Goal: Task Accomplishment & Management: Use online tool/utility

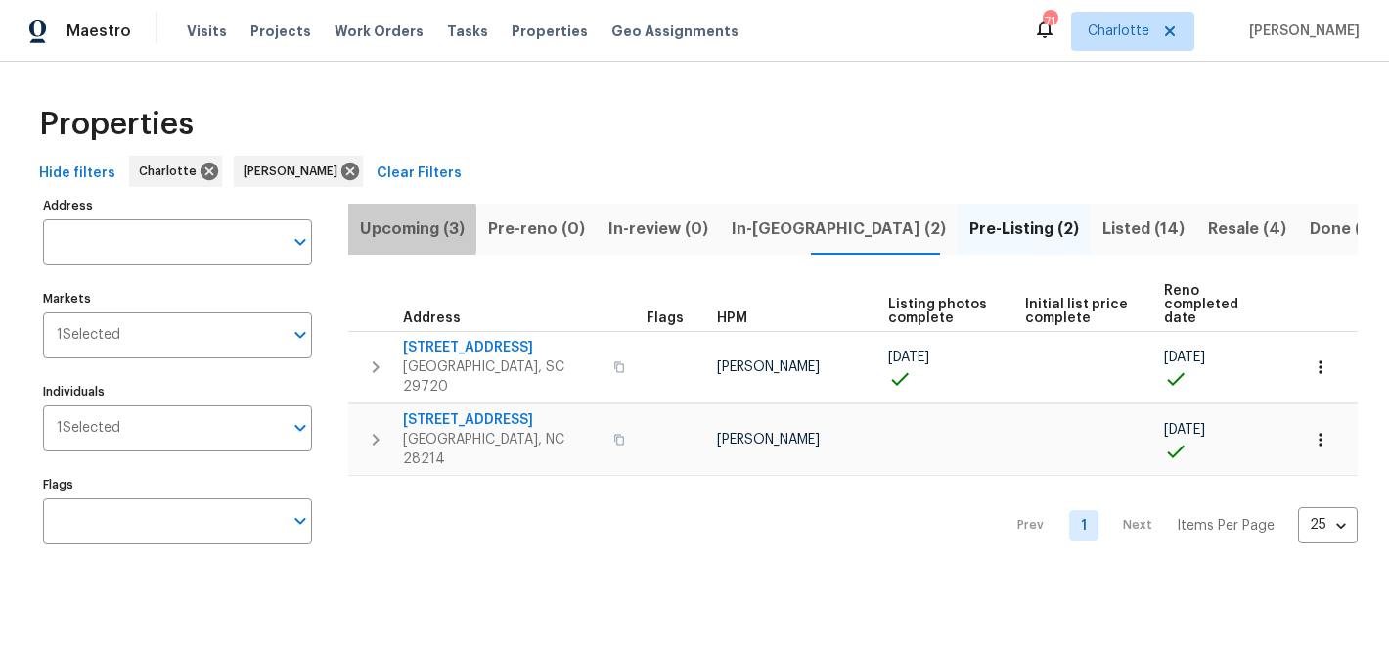
click at [397, 228] on span "Upcoming (3)" at bounding box center [412, 228] width 105 height 27
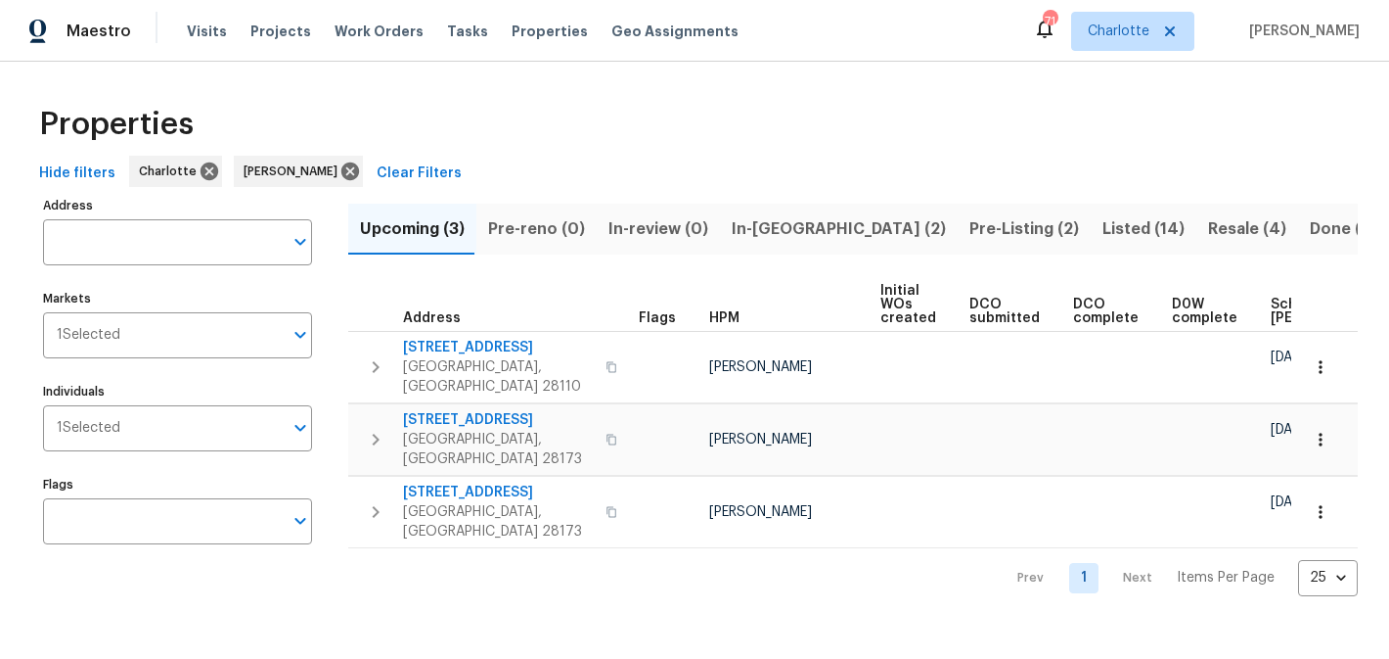
click at [751, 223] on span "In-reno (2)" at bounding box center [839, 228] width 214 height 27
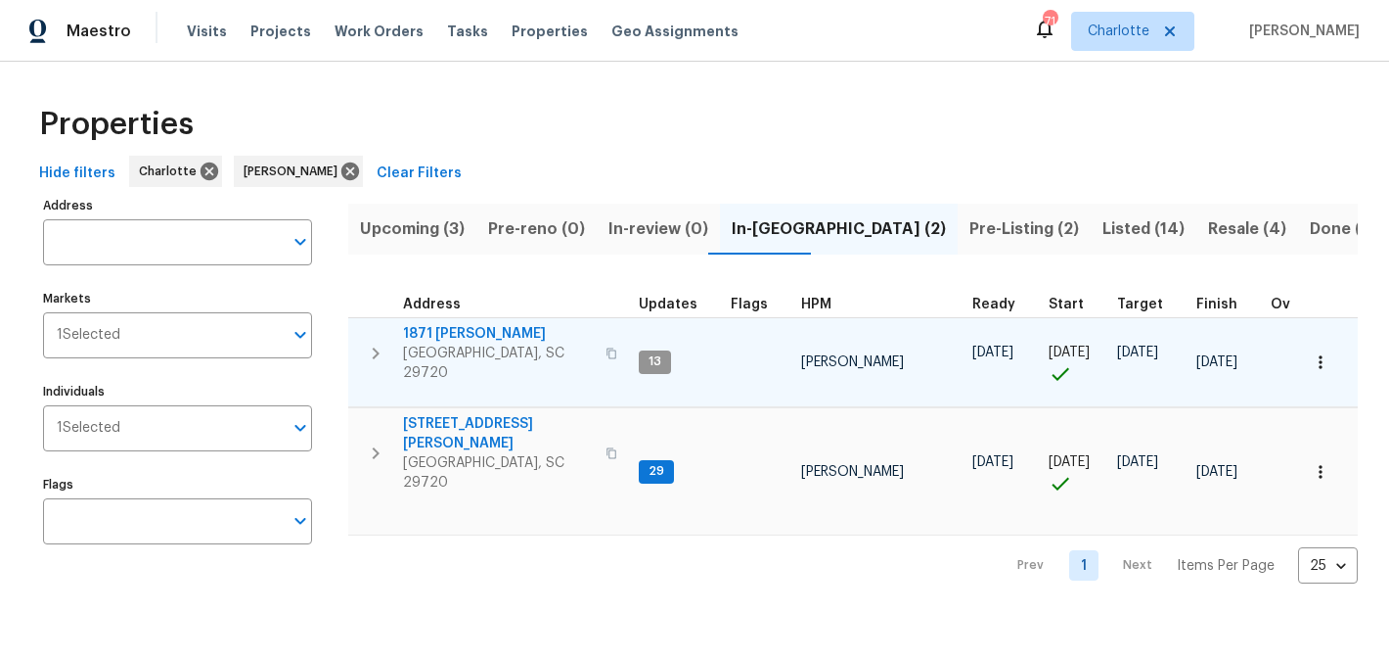
click at [419, 331] on span "1871 Tara Trl" at bounding box center [498, 334] width 191 height 20
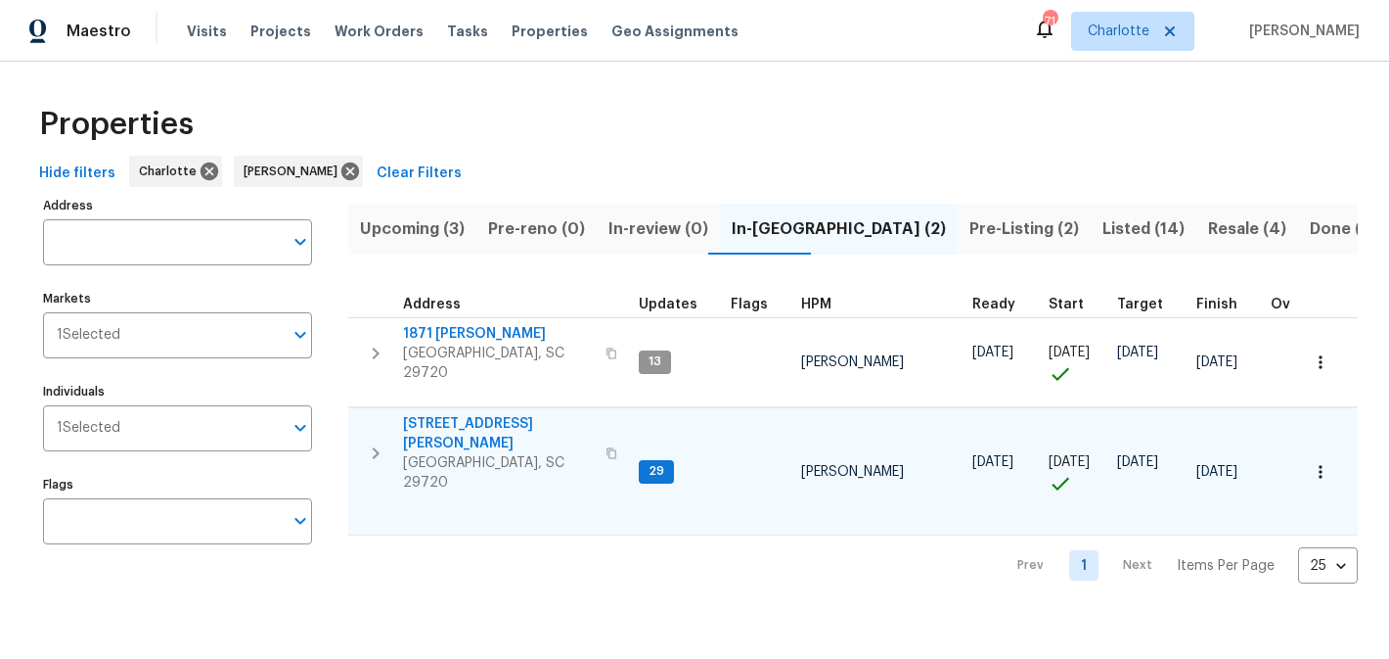
click at [503, 414] on span "2744 Lyndell Way" at bounding box center [498, 433] width 191 height 39
click at [970, 228] on span "Pre-Listing (2)" at bounding box center [1025, 228] width 110 height 27
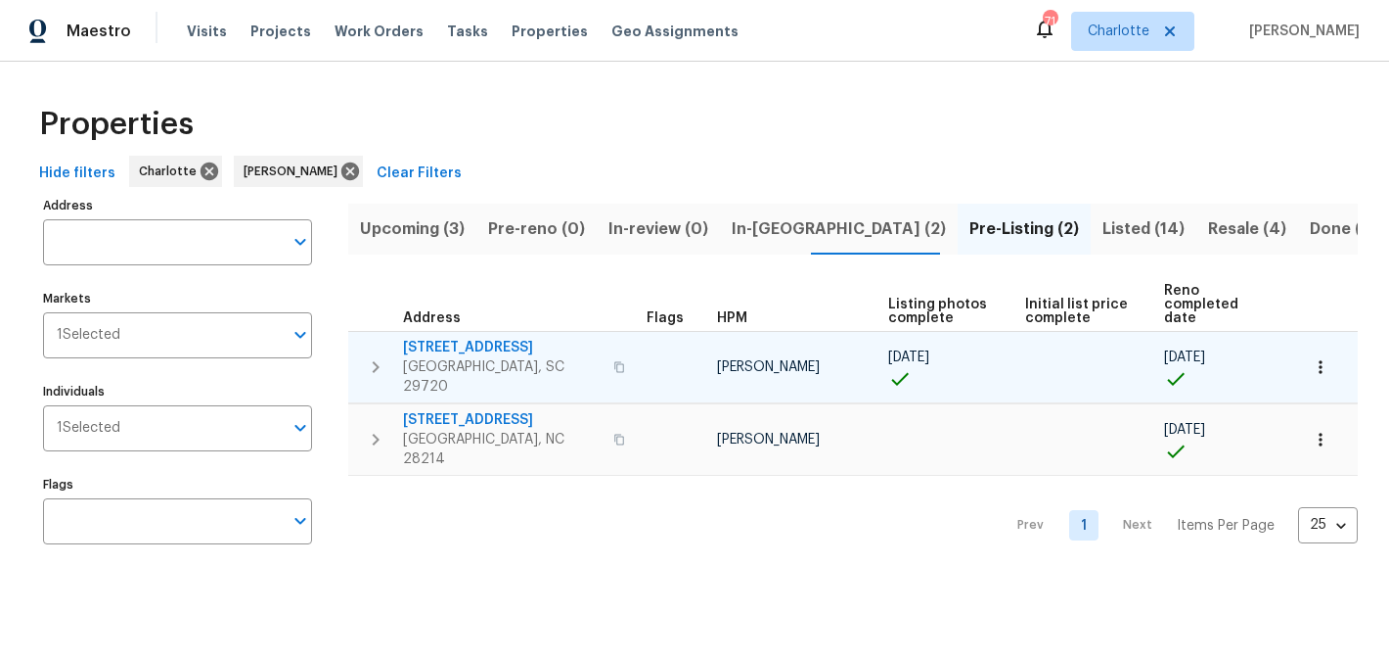
click at [417, 338] on span "4131 Doe Ridge Ln" at bounding box center [502, 348] width 199 height 20
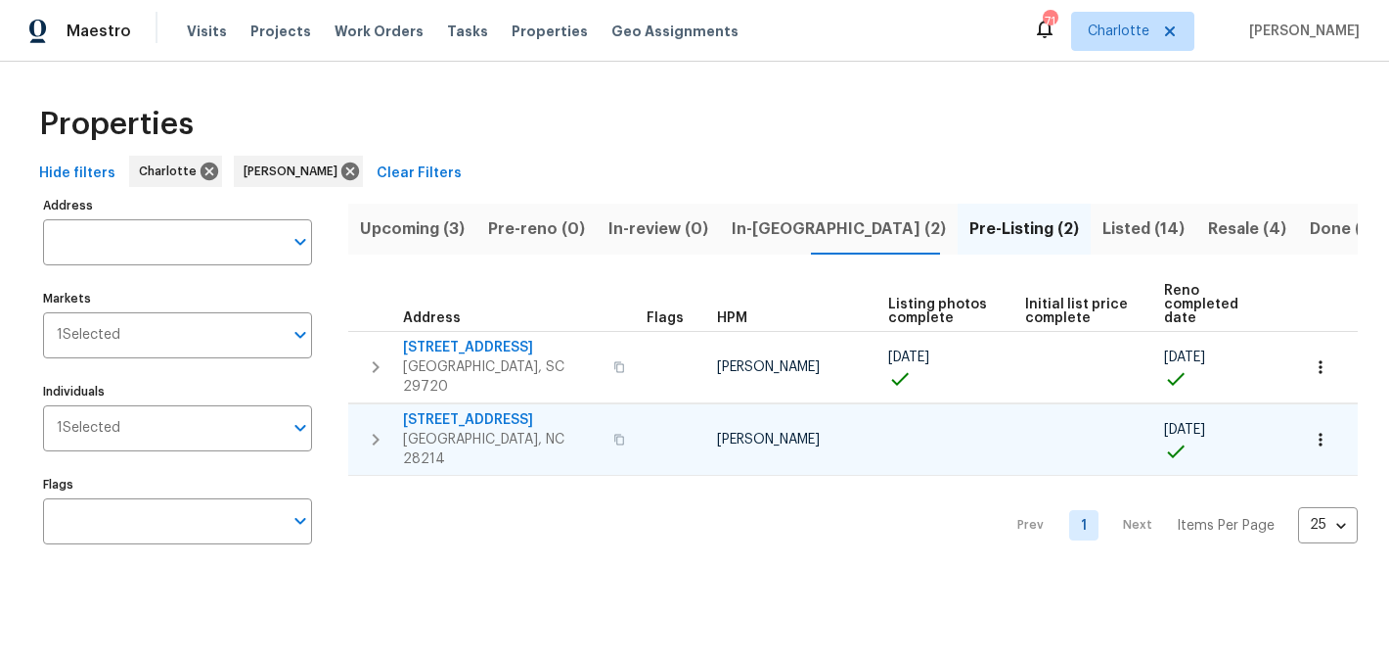
click at [453, 410] on span "505 Old Vine Ct" at bounding box center [502, 420] width 199 height 20
click at [1091, 212] on button "Listed (14)" at bounding box center [1144, 229] width 106 height 51
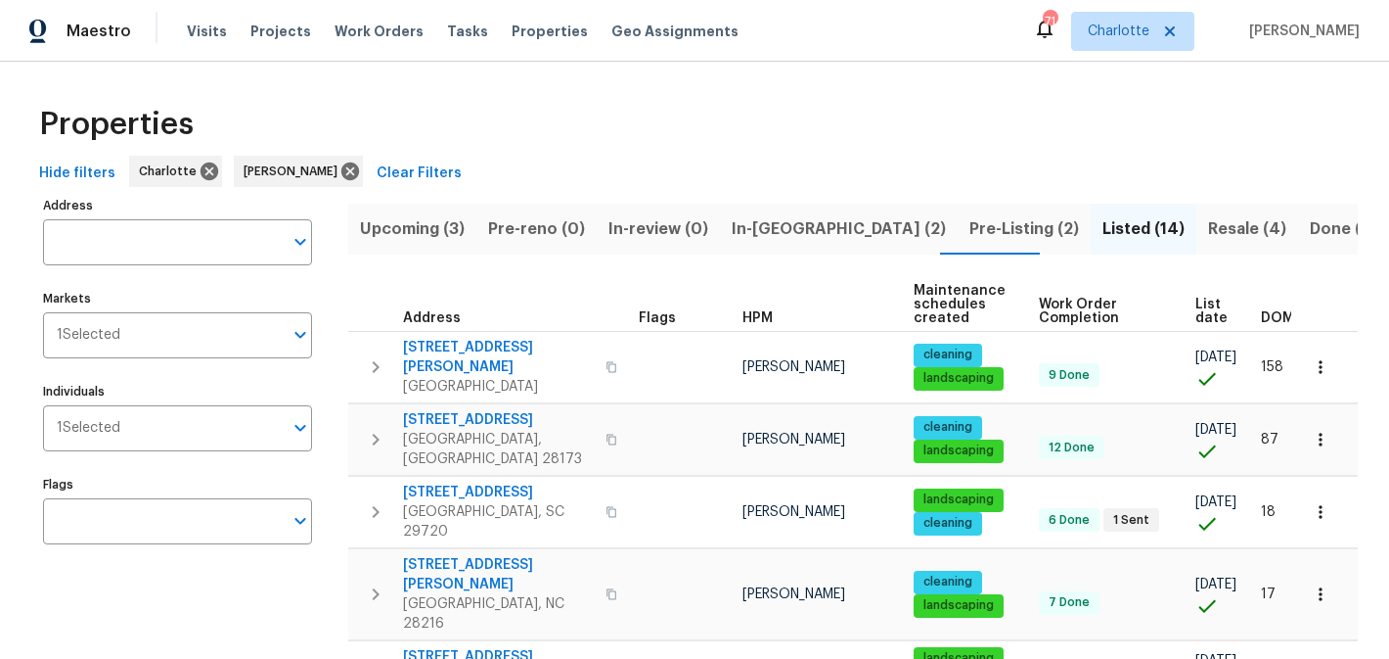
click at [1208, 221] on span "Resale (4)" at bounding box center [1247, 228] width 78 height 27
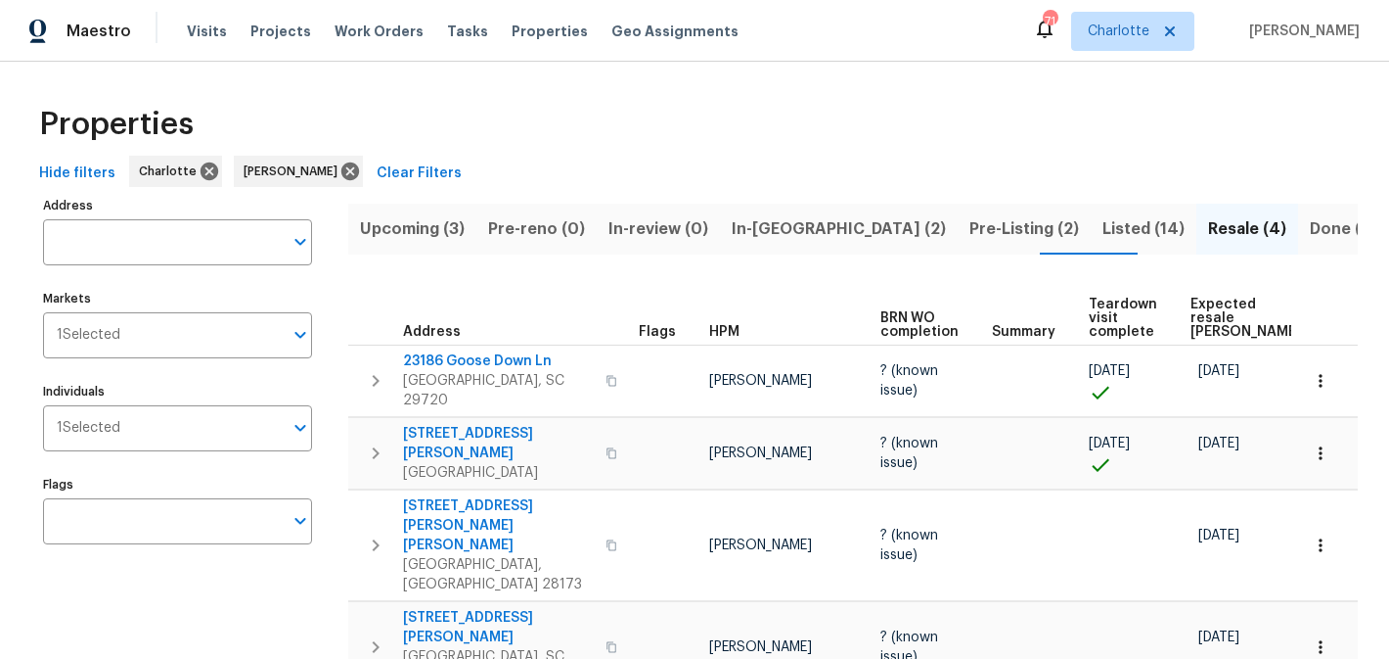
click at [754, 229] on span "In-reno (2)" at bounding box center [839, 228] width 214 height 27
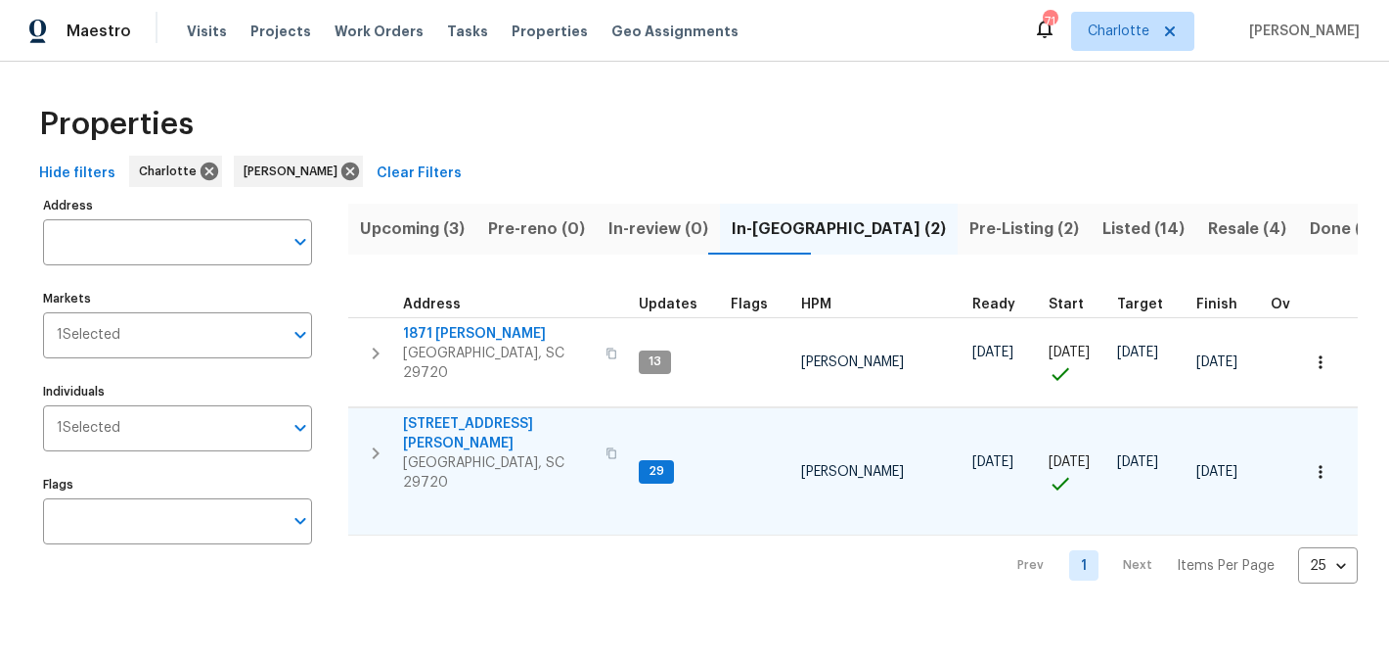
click at [491, 414] on span "2744 Lyndell Way" at bounding box center [498, 433] width 191 height 39
click at [970, 223] on span "Pre-Listing (2)" at bounding box center [1025, 228] width 110 height 27
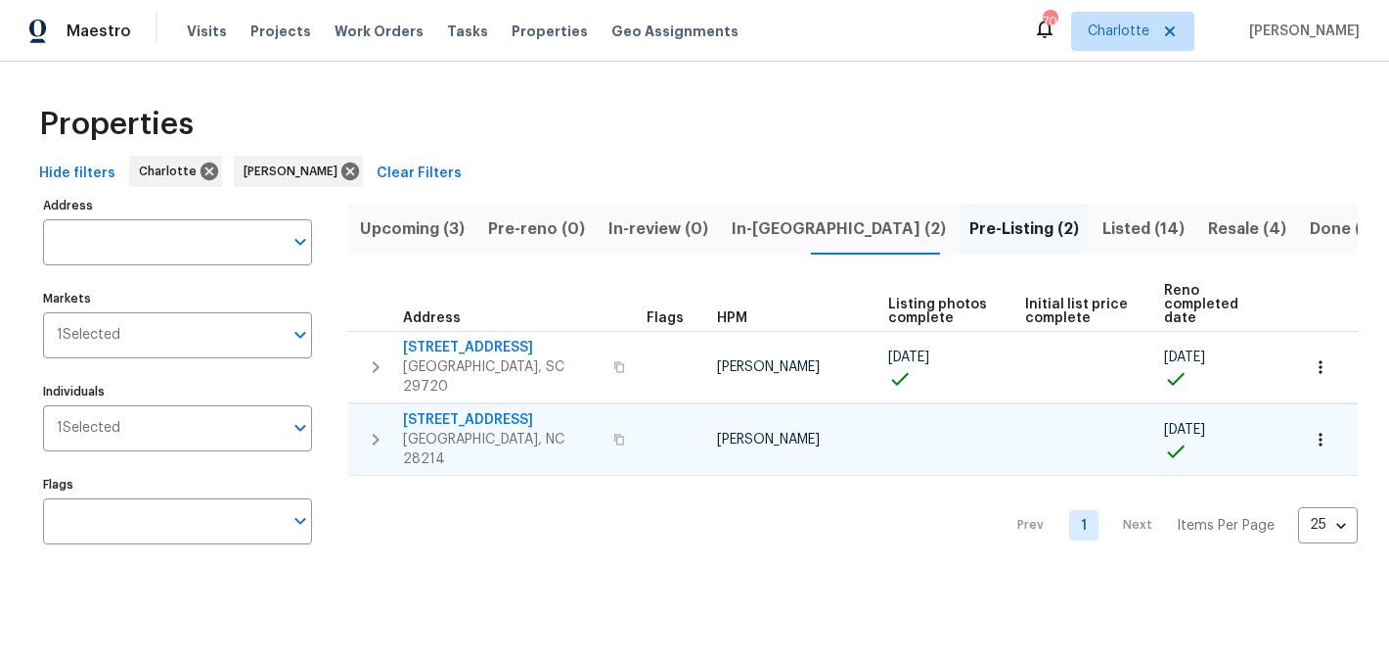
click at [453, 410] on span "505 Old Vine Ct" at bounding box center [502, 420] width 199 height 20
click at [342, 33] on span "Work Orders" at bounding box center [379, 32] width 89 height 20
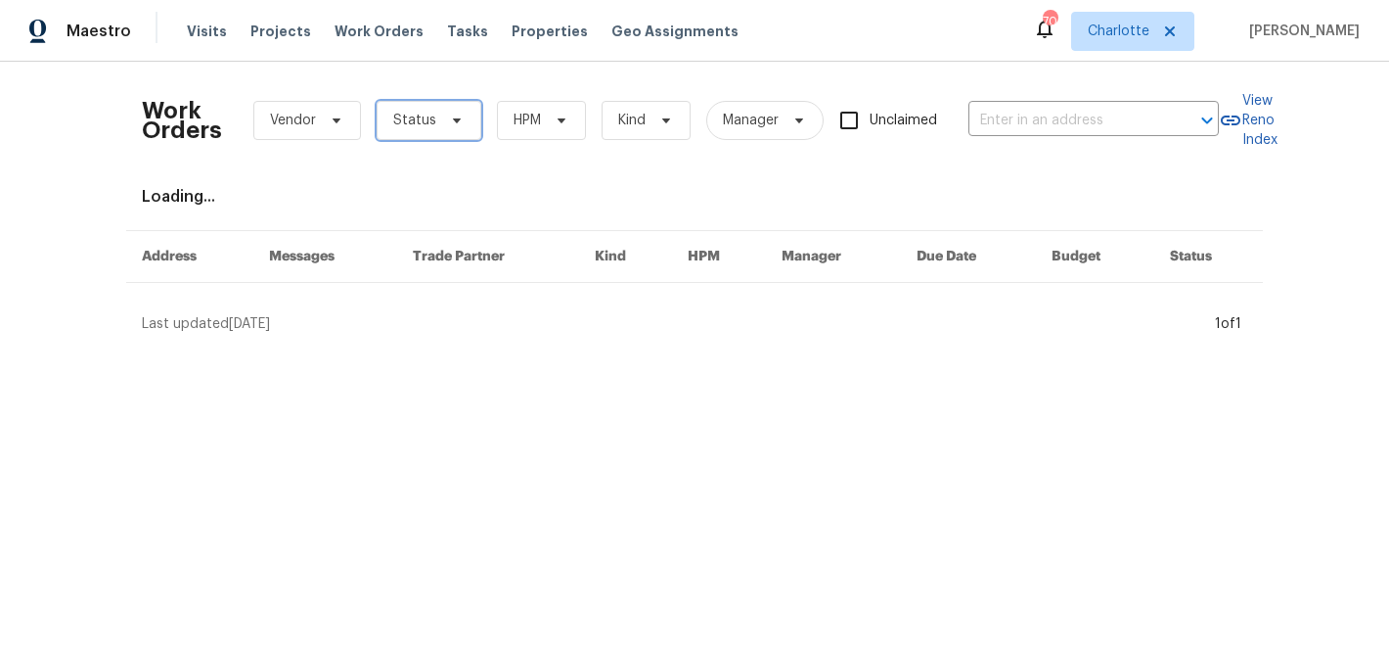
click at [449, 114] on icon at bounding box center [457, 121] width 16 height 16
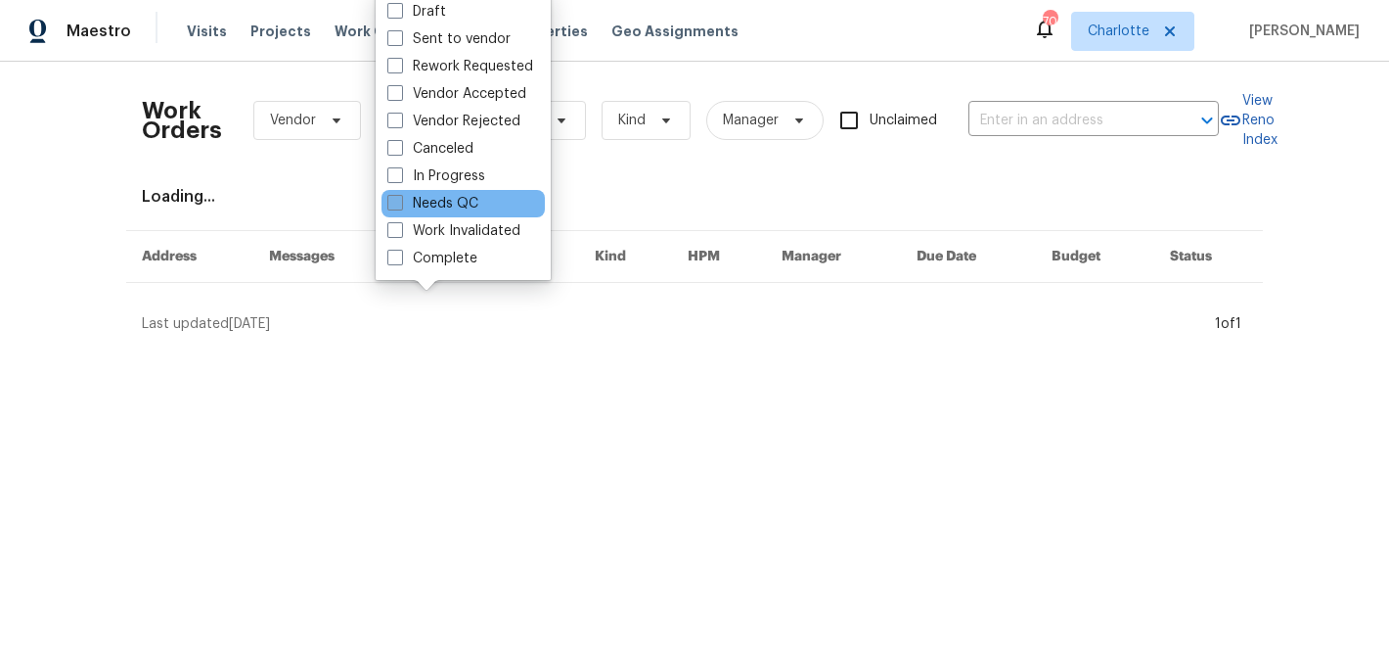
click at [444, 205] on label "Needs QC" at bounding box center [432, 204] width 91 height 20
click at [400, 205] on input "Needs QC" at bounding box center [393, 200] width 13 height 13
checkbox input "true"
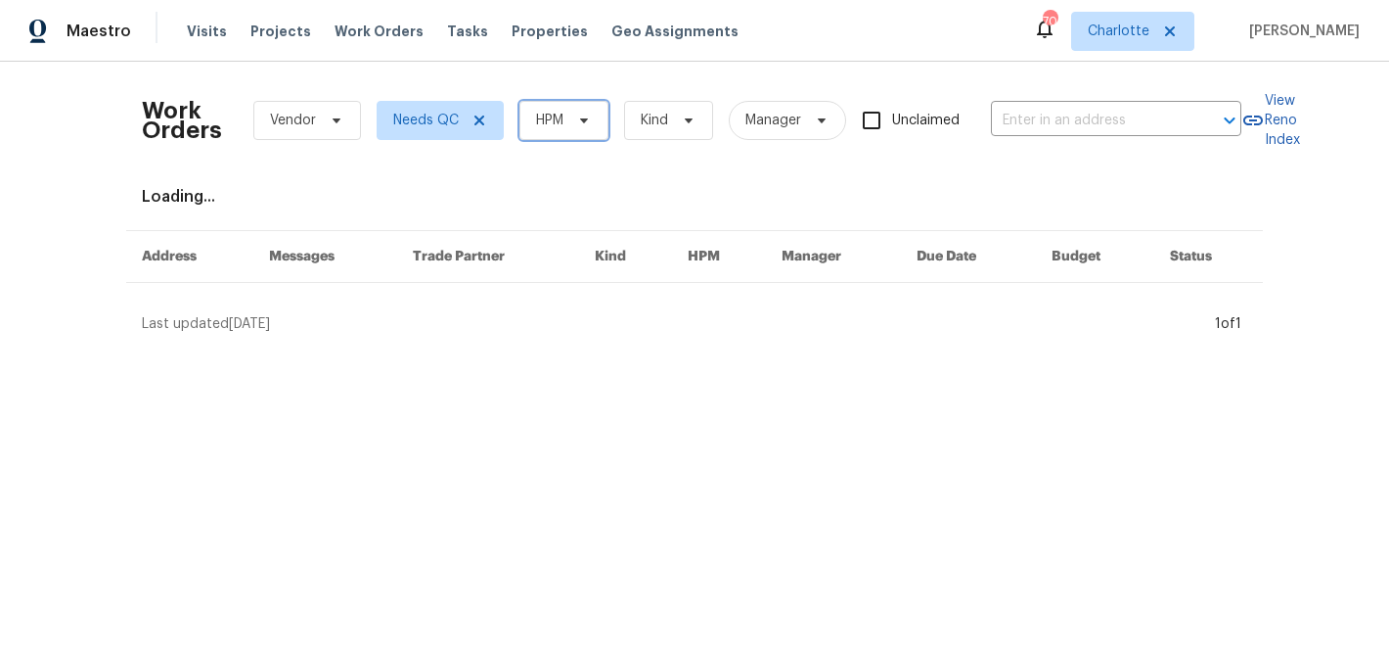
click at [583, 117] on icon at bounding box center [584, 121] width 16 height 16
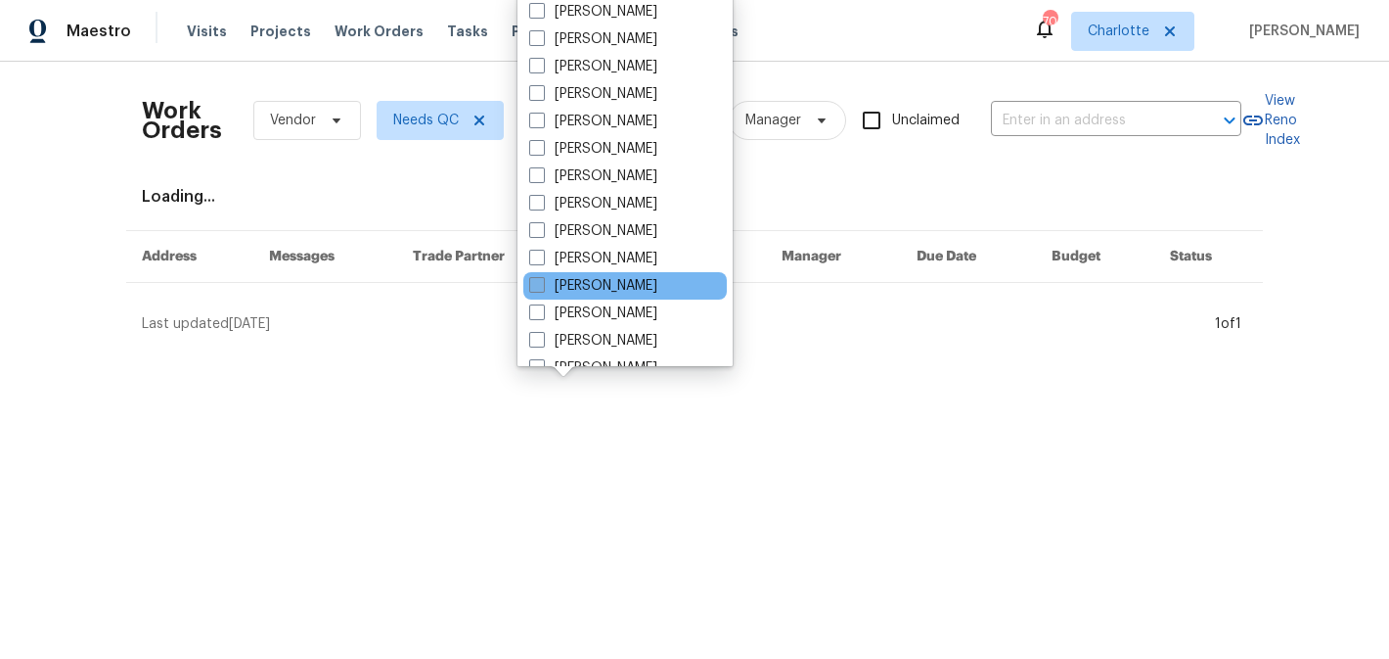
scroll to position [243, 0]
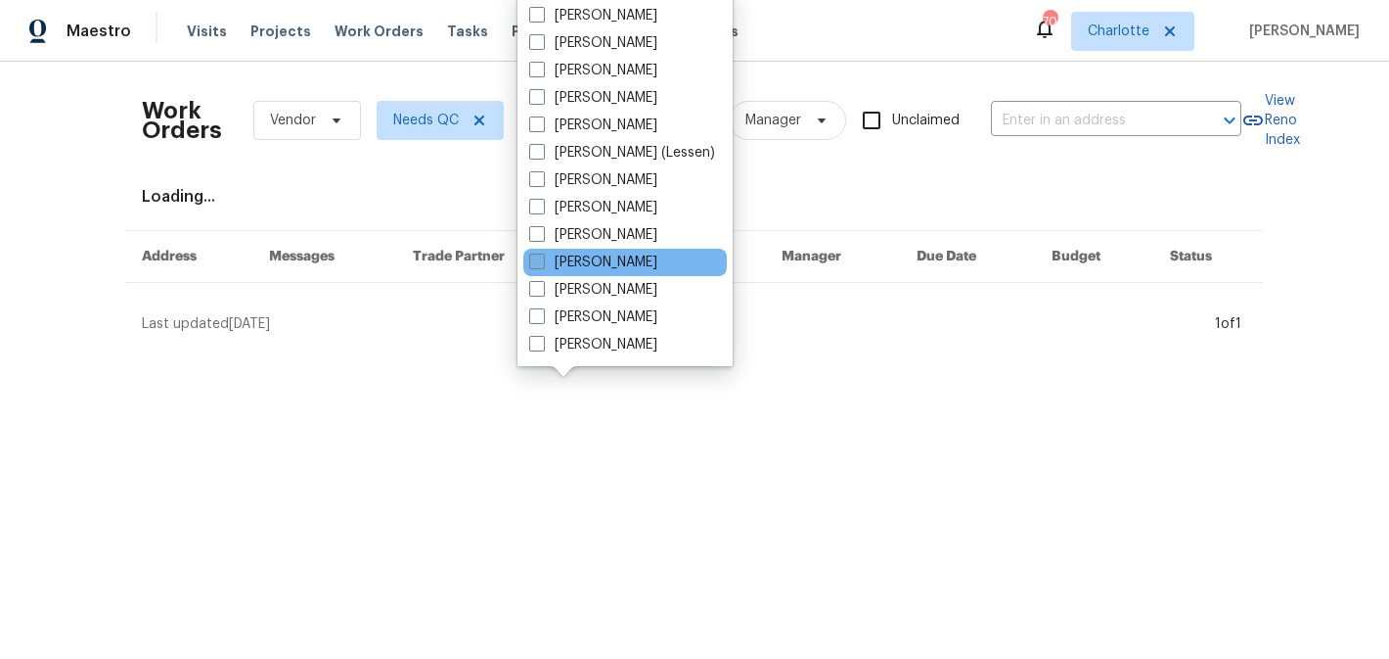
click at [577, 255] on label "[PERSON_NAME]" at bounding box center [593, 262] width 128 height 20
click at [542, 255] on input "[PERSON_NAME]" at bounding box center [535, 258] width 13 height 13
checkbox input "true"
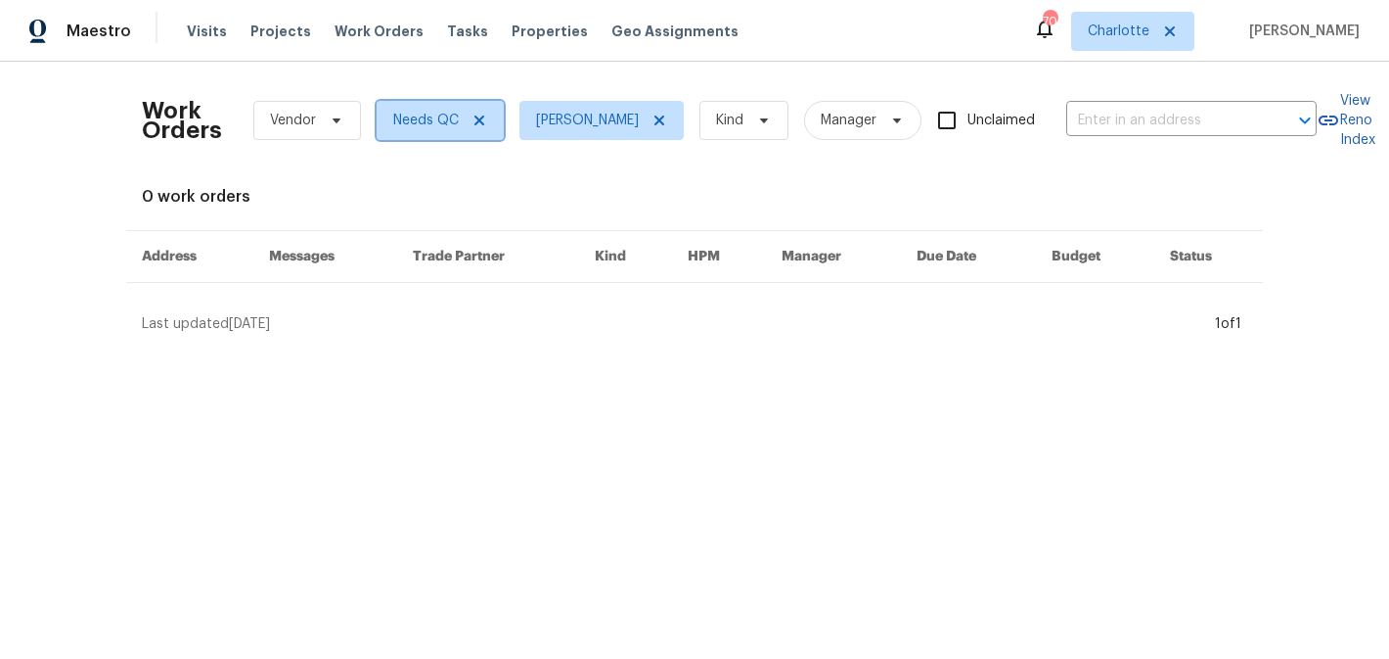
click at [476, 115] on icon at bounding box center [480, 121] width 16 height 16
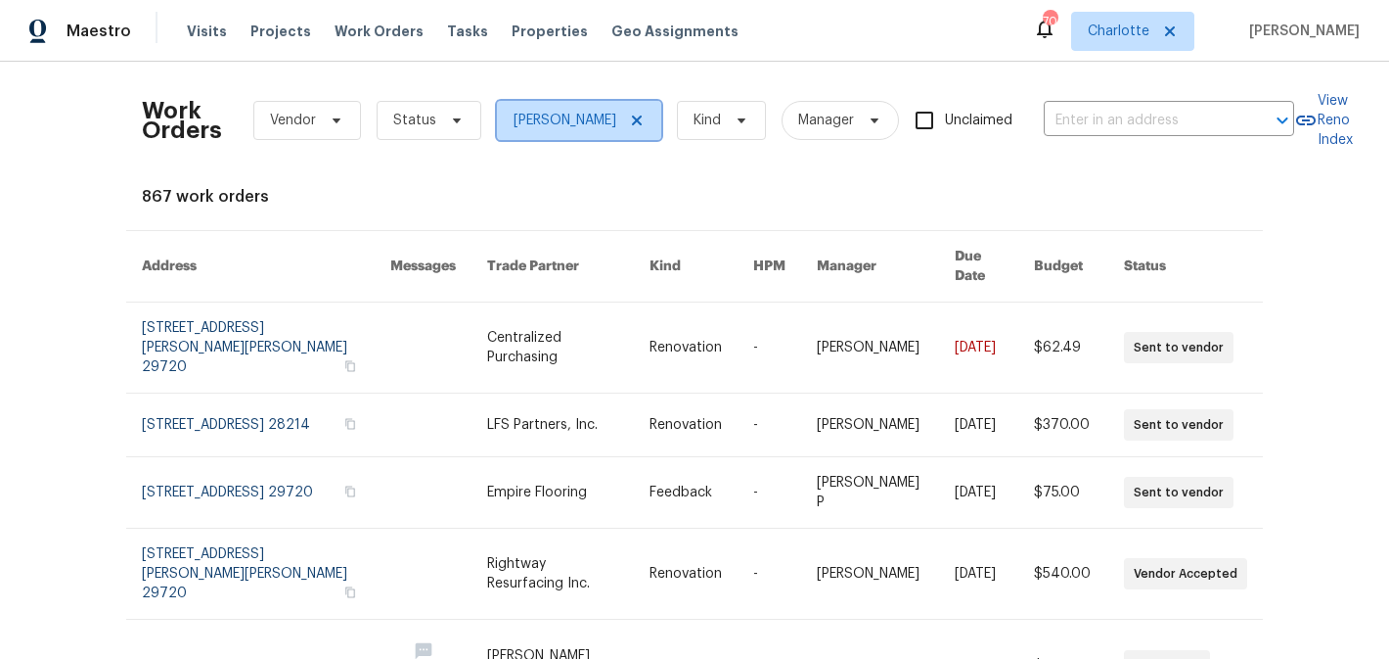
click at [645, 116] on icon at bounding box center [637, 121] width 16 height 16
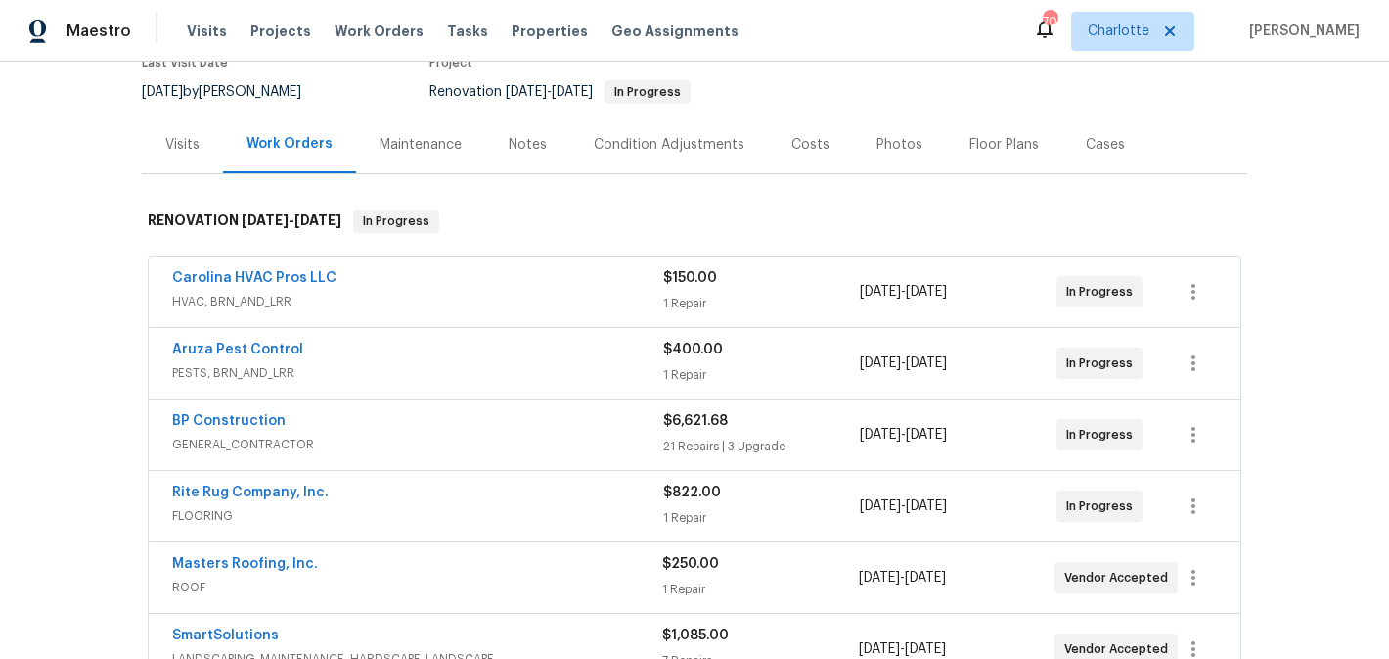
scroll to position [188, 0]
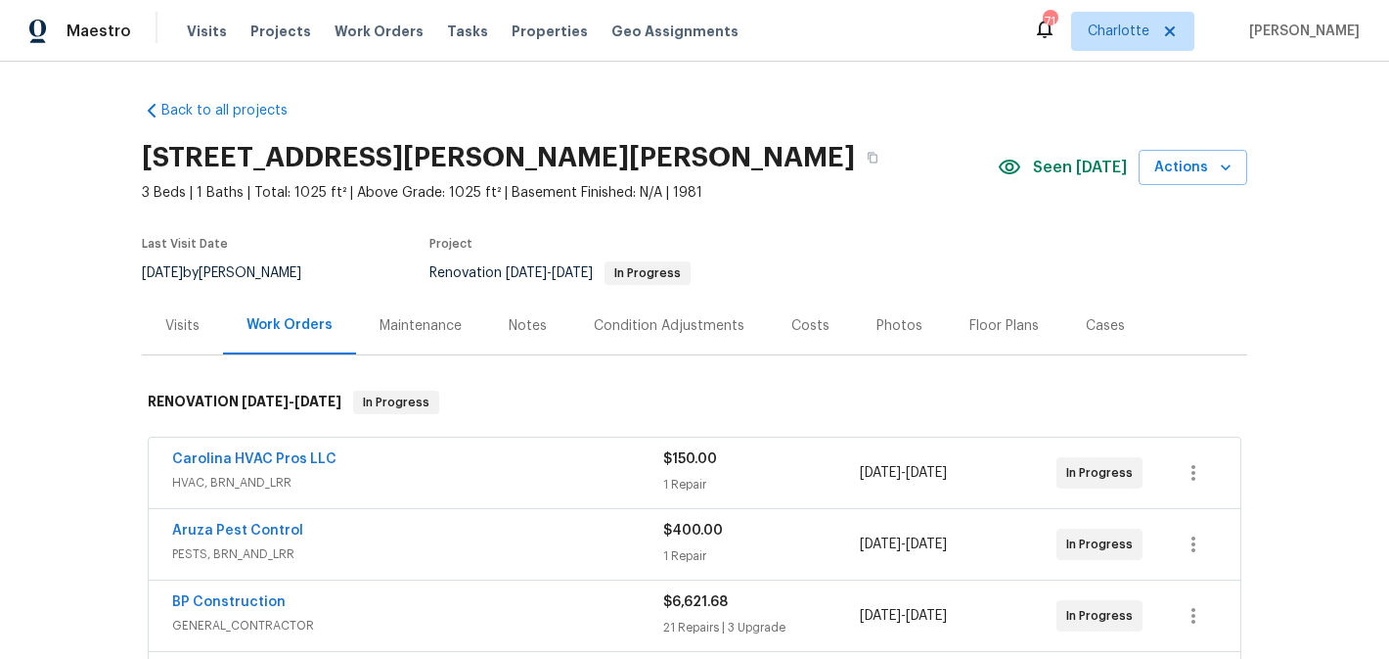
click at [1201, 170] on span "Actions" at bounding box center [1193, 168] width 77 height 24
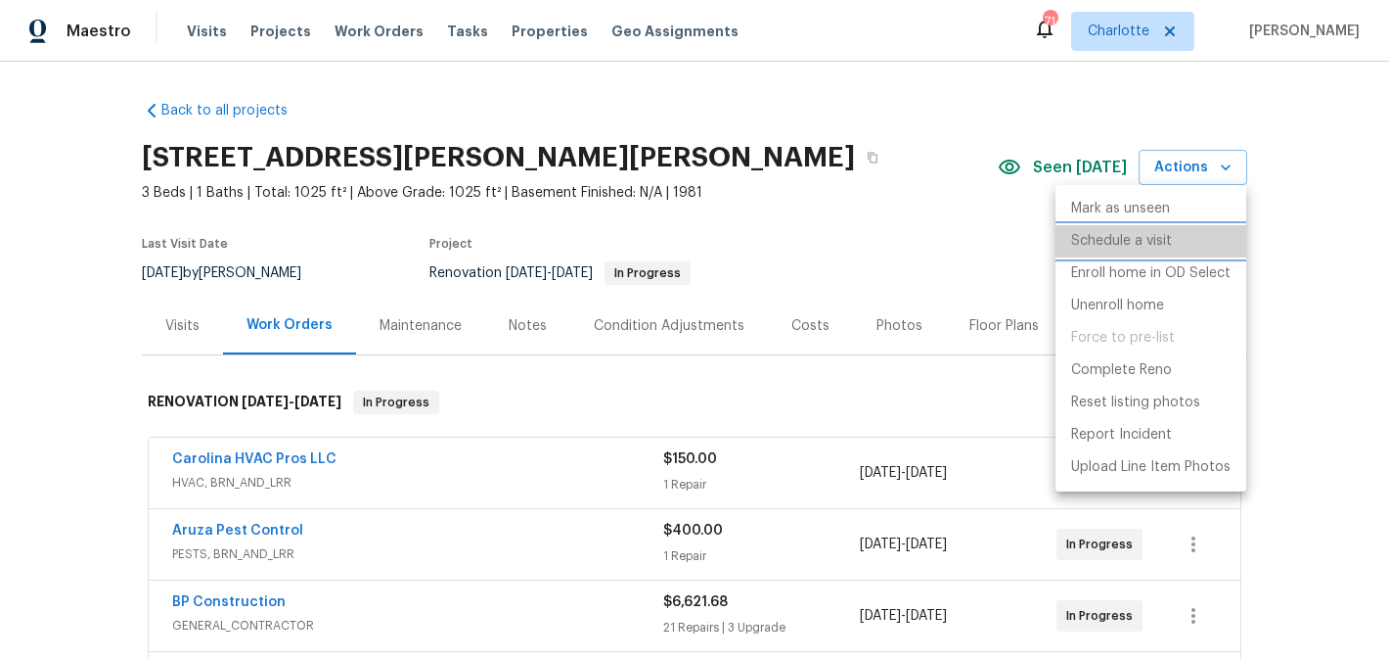
click at [1127, 233] on p "Schedule a visit" at bounding box center [1121, 241] width 101 height 21
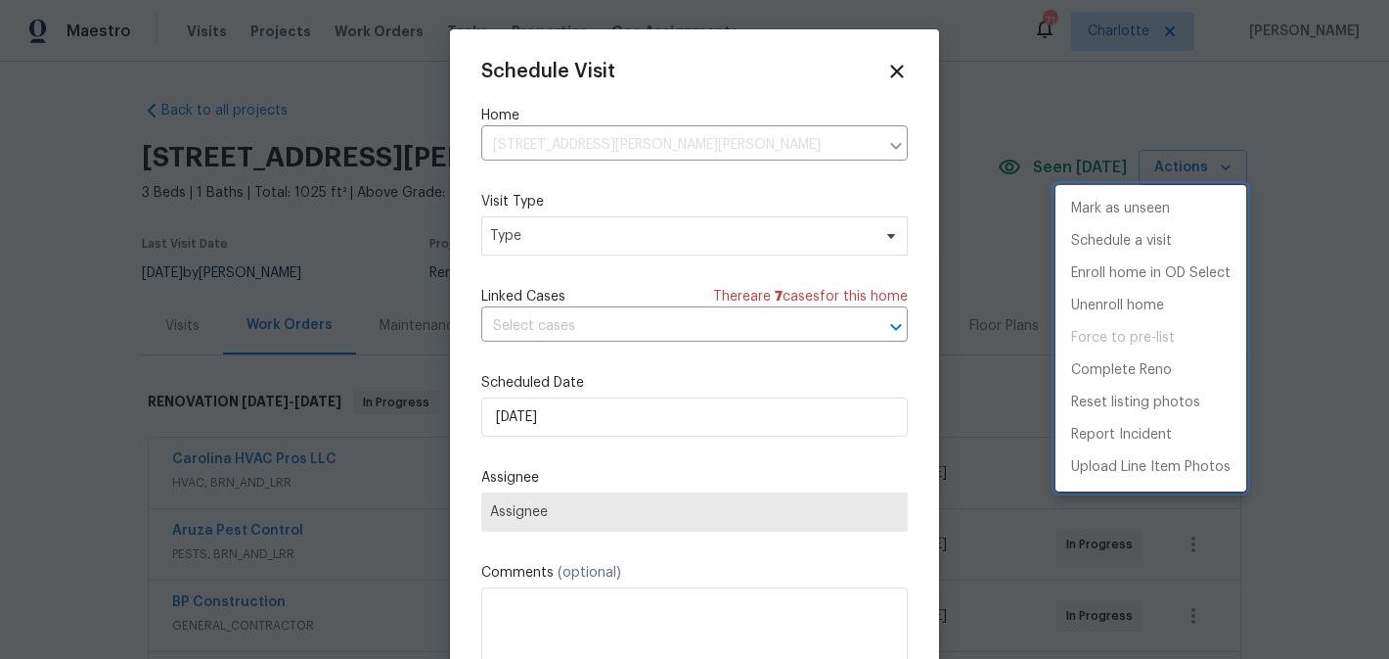
click at [651, 240] on div at bounding box center [694, 329] width 1389 height 659
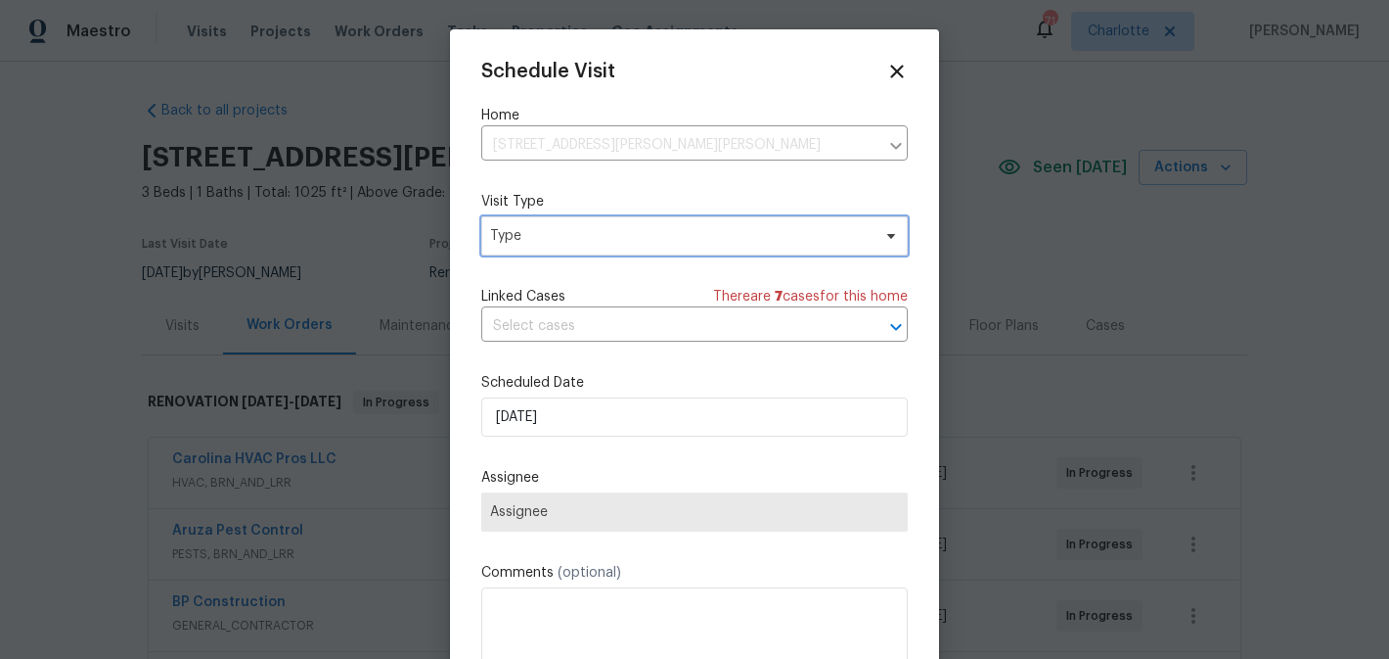
click at [651, 240] on span "Type" at bounding box center [680, 236] width 381 height 20
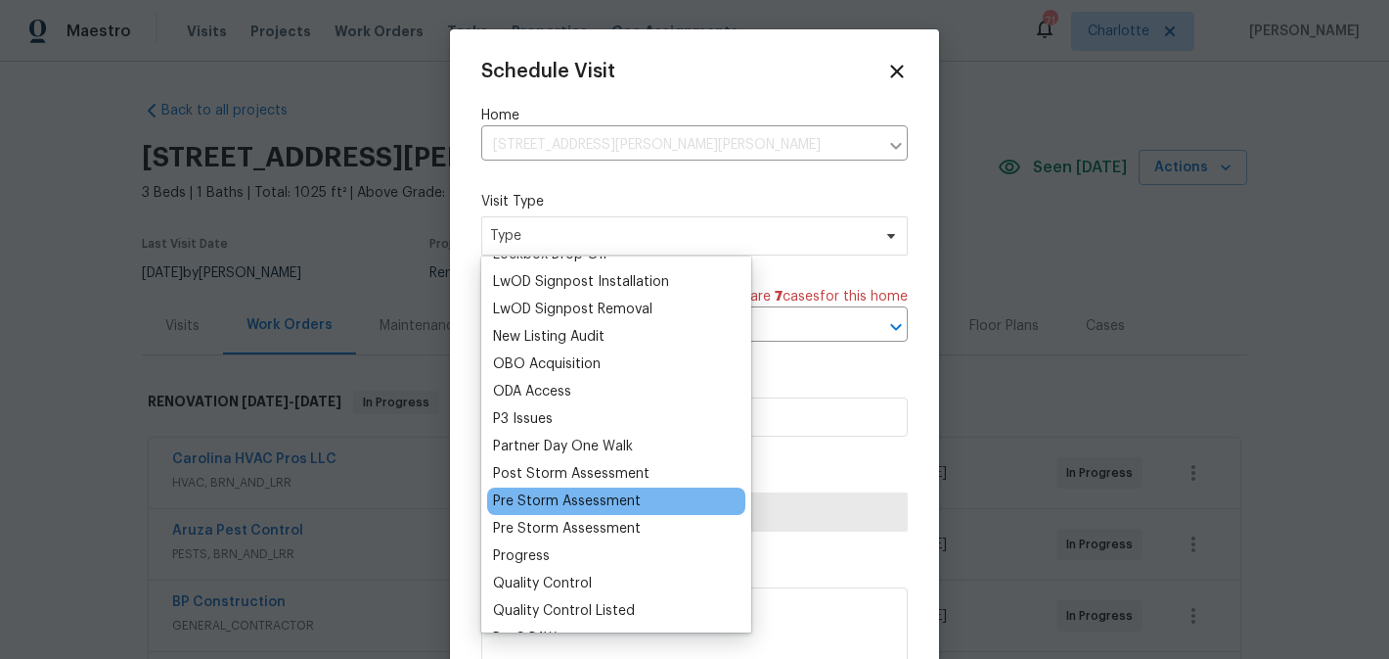
scroll to position [1103, 0]
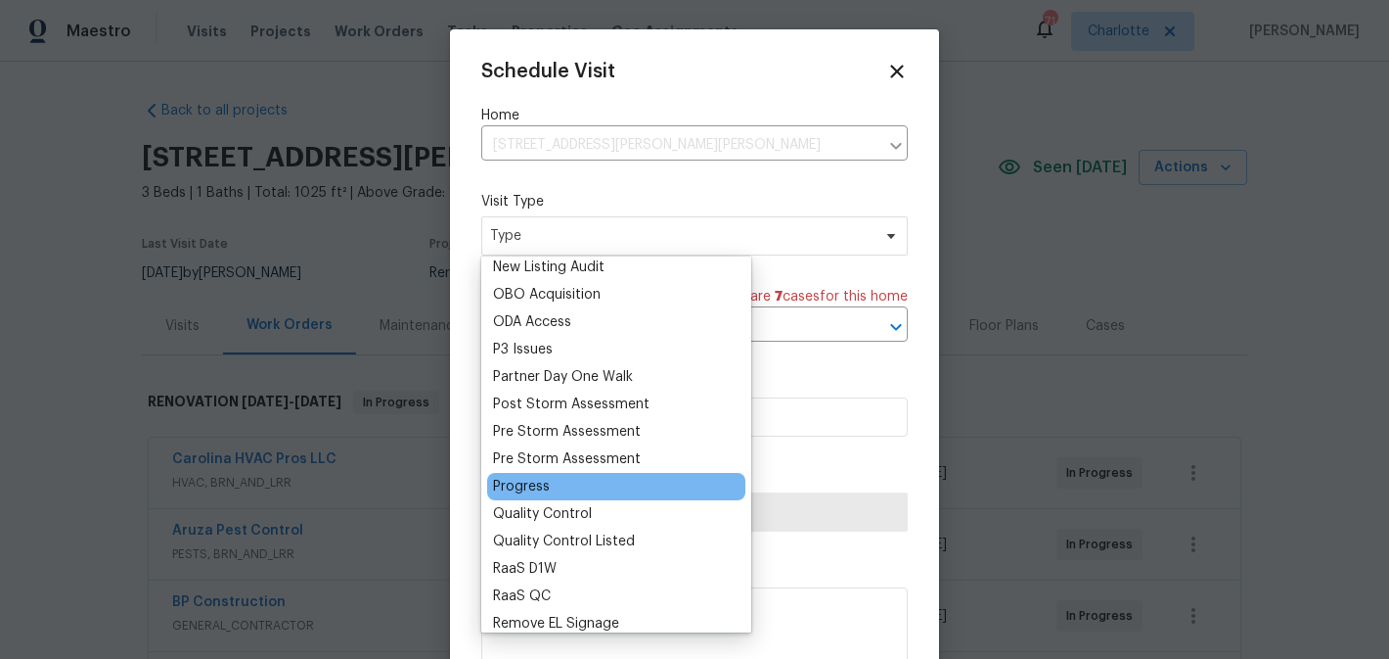
click at [533, 491] on div "Progress" at bounding box center [521, 487] width 57 height 20
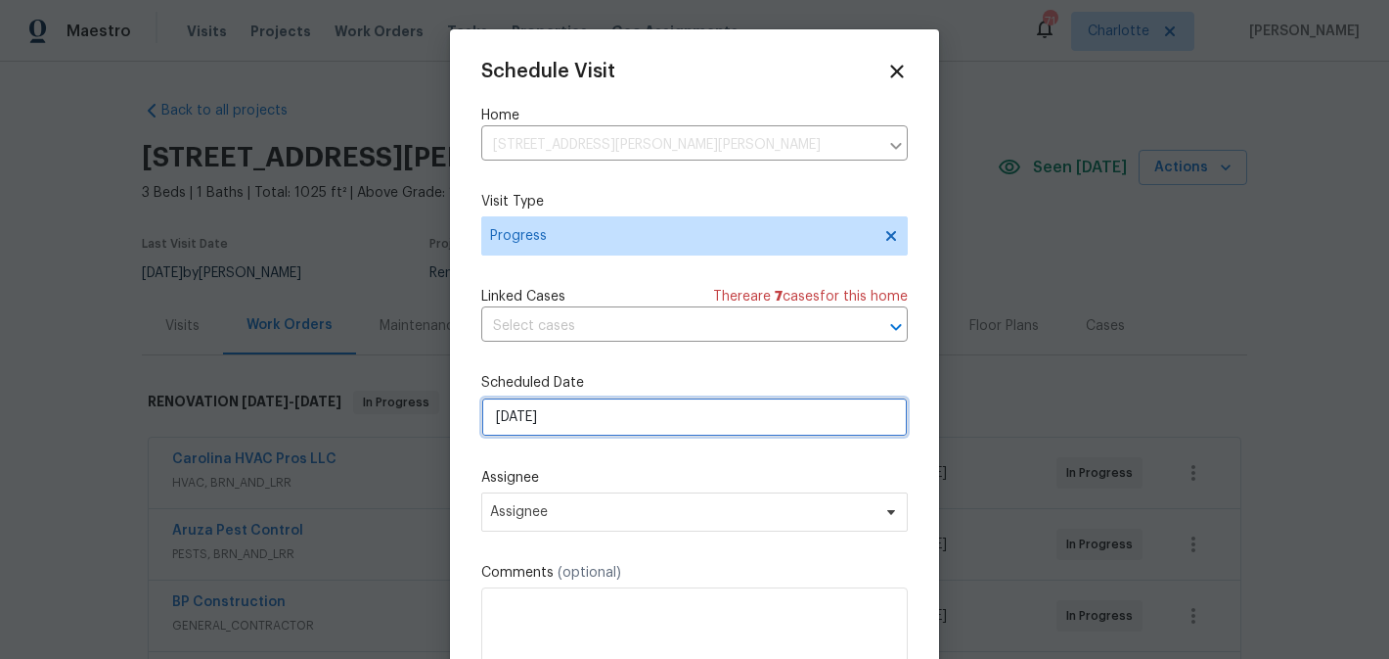
click at [615, 404] on input "[DATE]" at bounding box center [694, 416] width 427 height 39
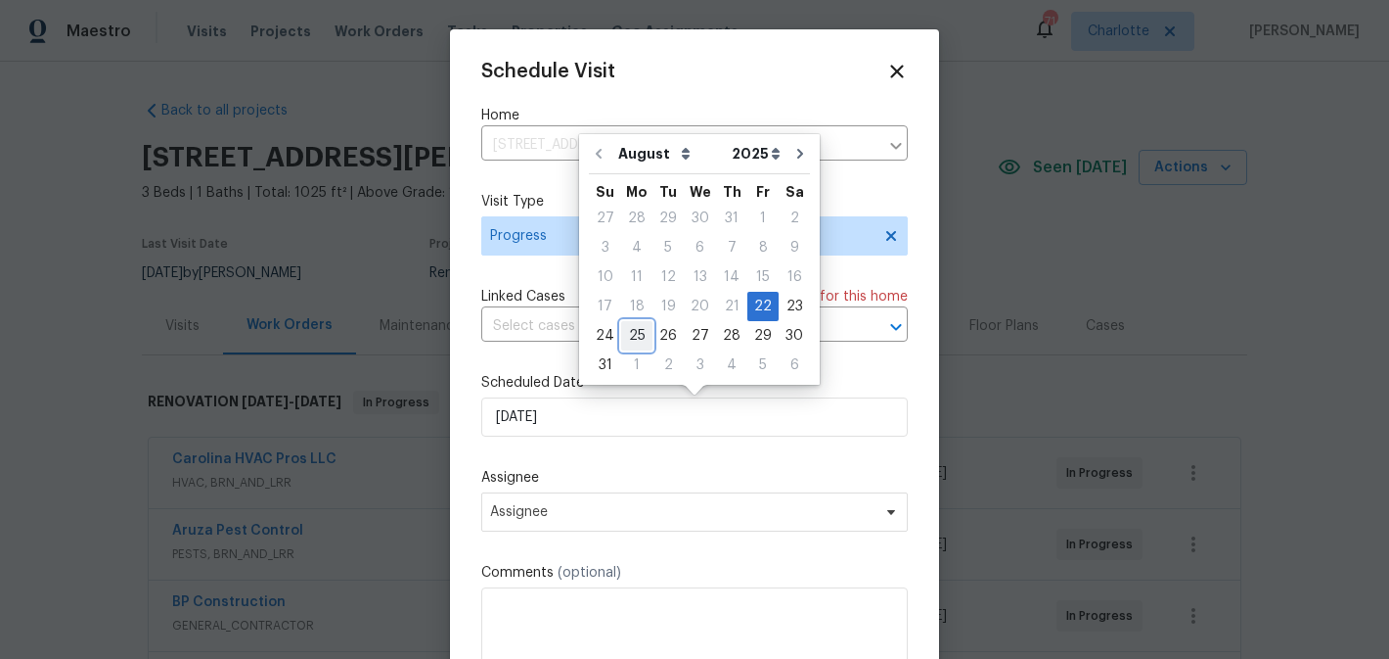
click at [636, 329] on div "25" at bounding box center [636, 335] width 31 height 27
type input "[DATE]"
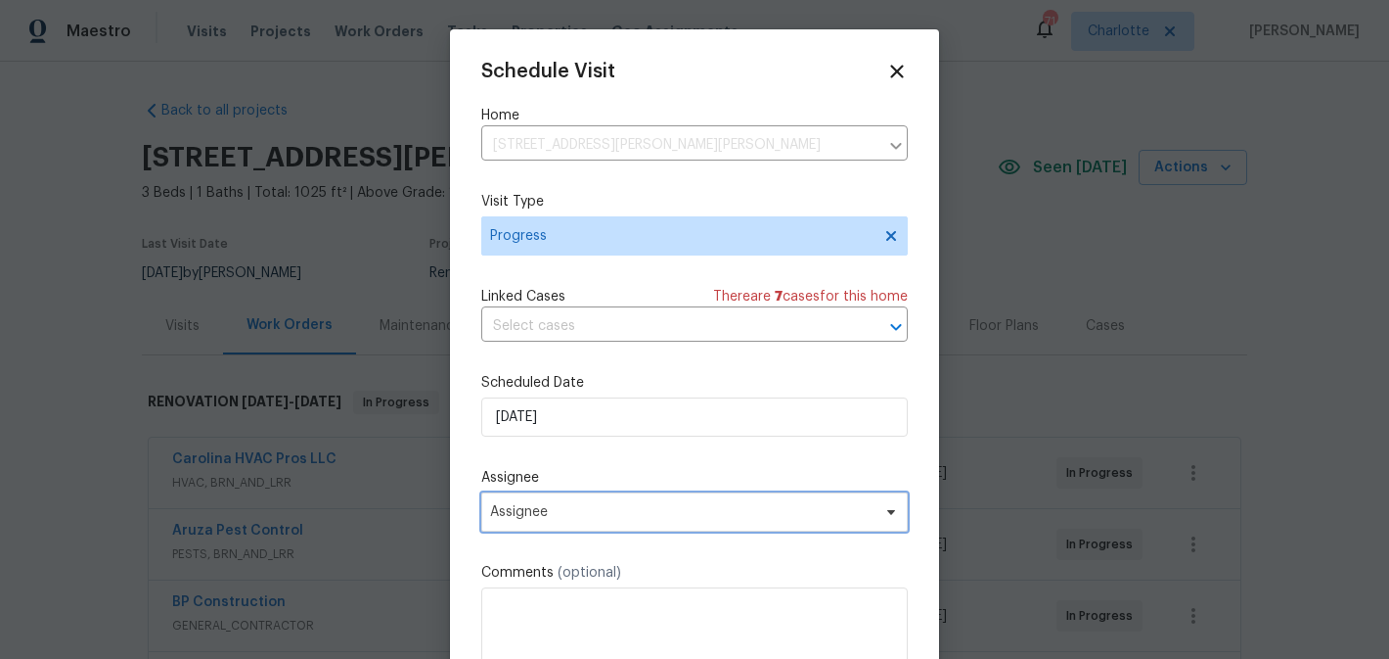
click at [673, 503] on span "Assignee" at bounding box center [694, 511] width 427 height 39
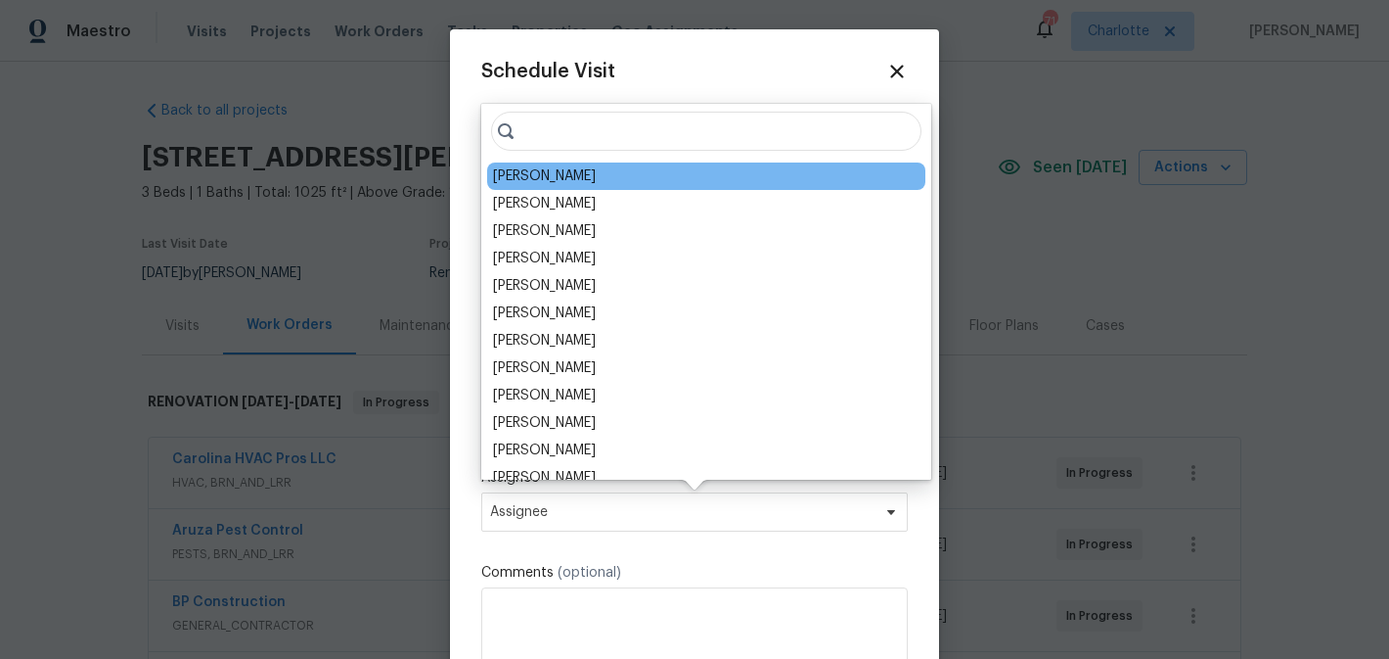
click at [613, 178] on div "[PERSON_NAME]" at bounding box center [706, 175] width 438 height 27
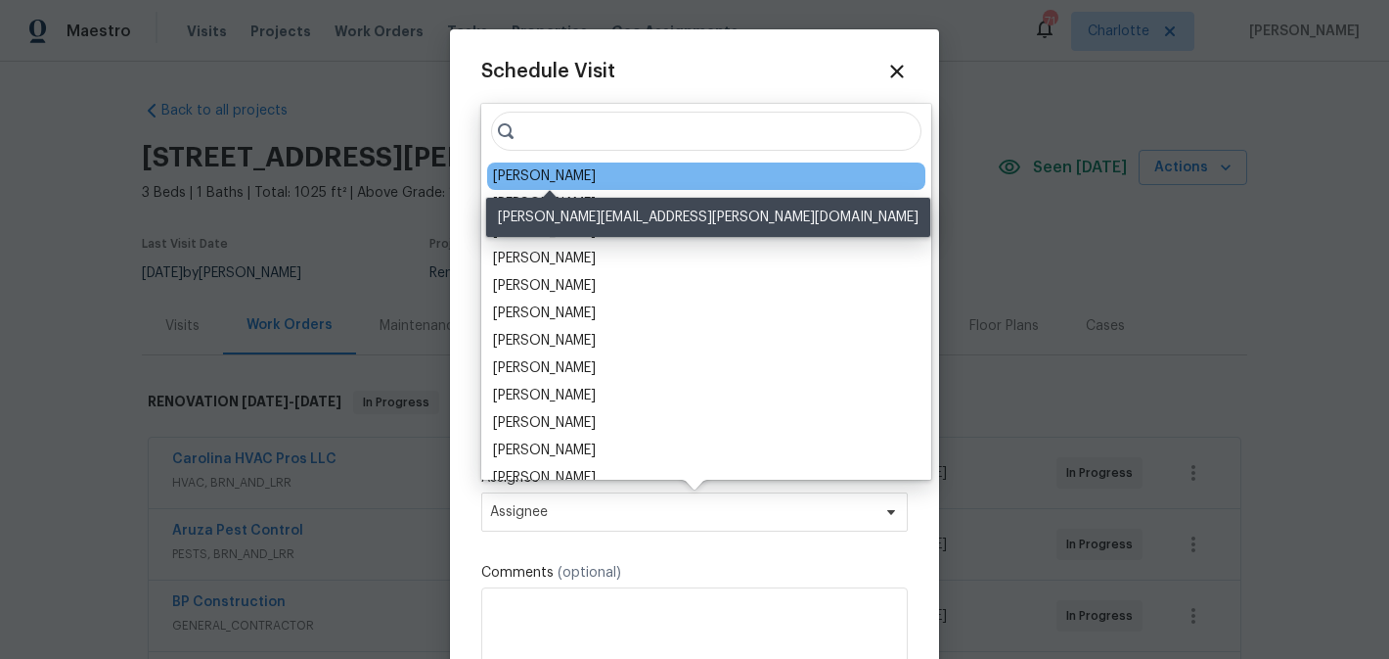
click at [592, 177] on div "[PERSON_NAME]" at bounding box center [544, 176] width 103 height 20
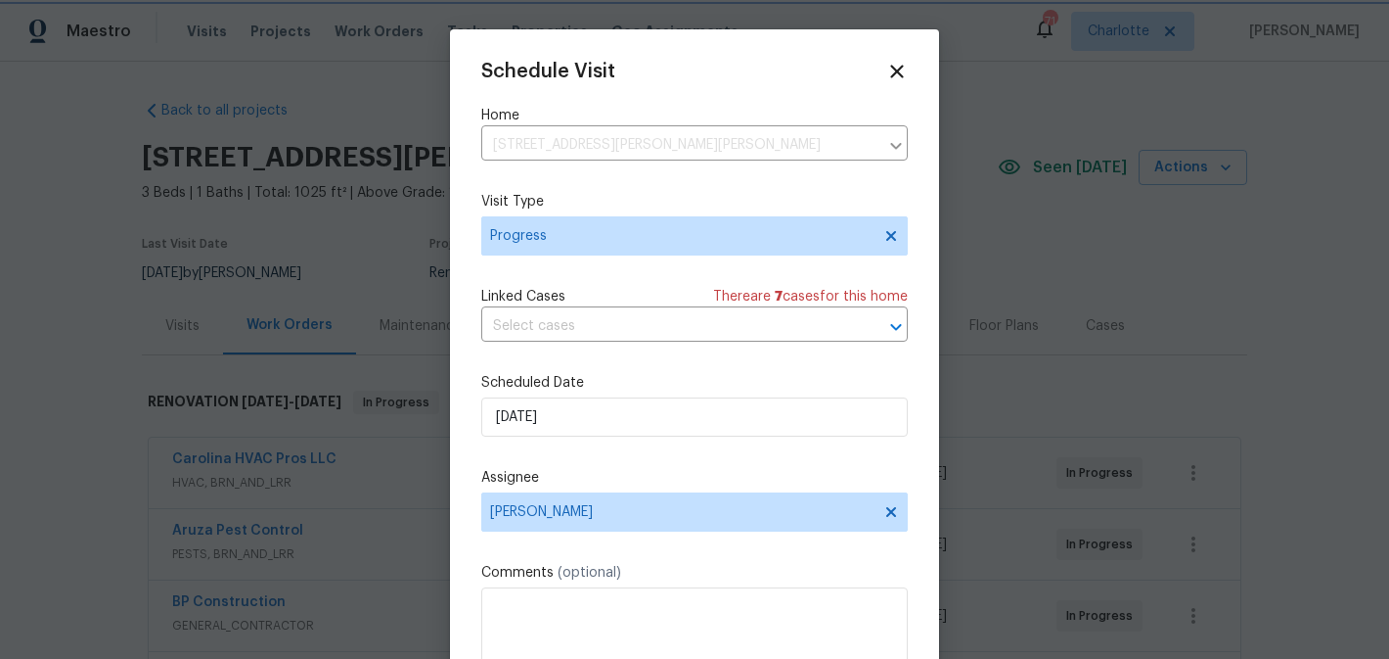
scroll to position [35, 0]
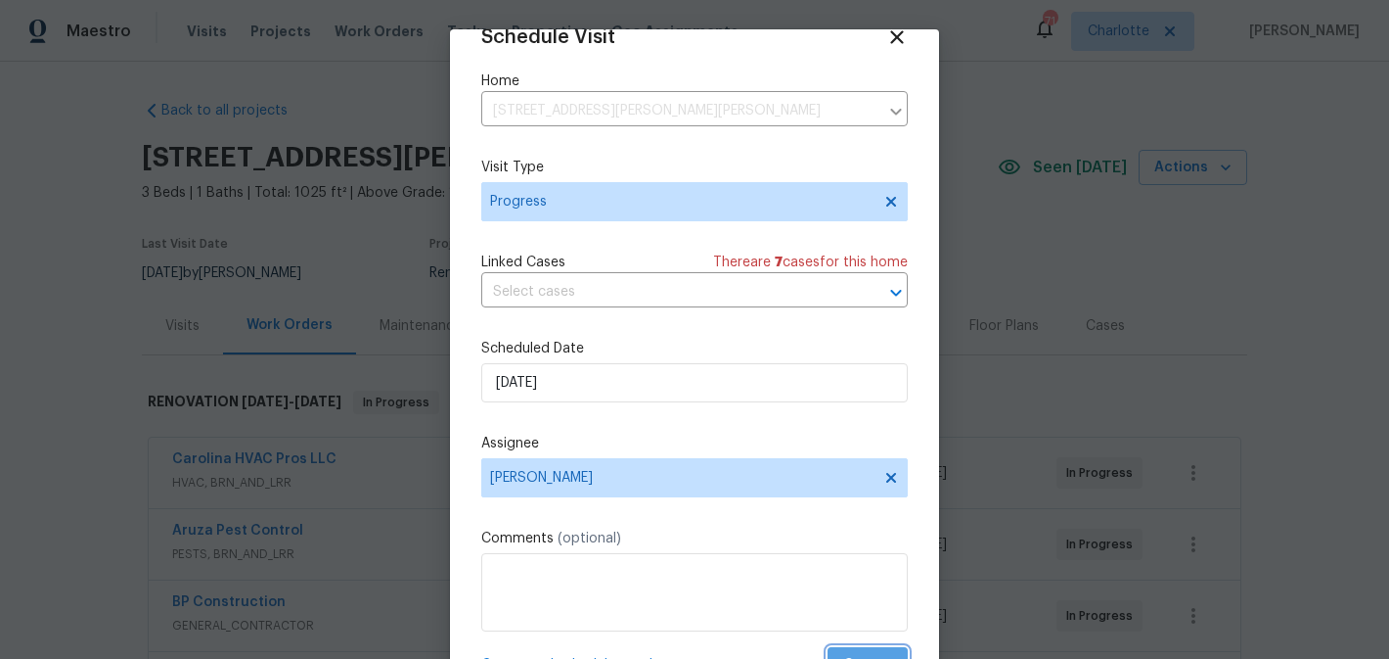
click at [857, 650] on button "Create" at bounding box center [868, 665] width 80 height 36
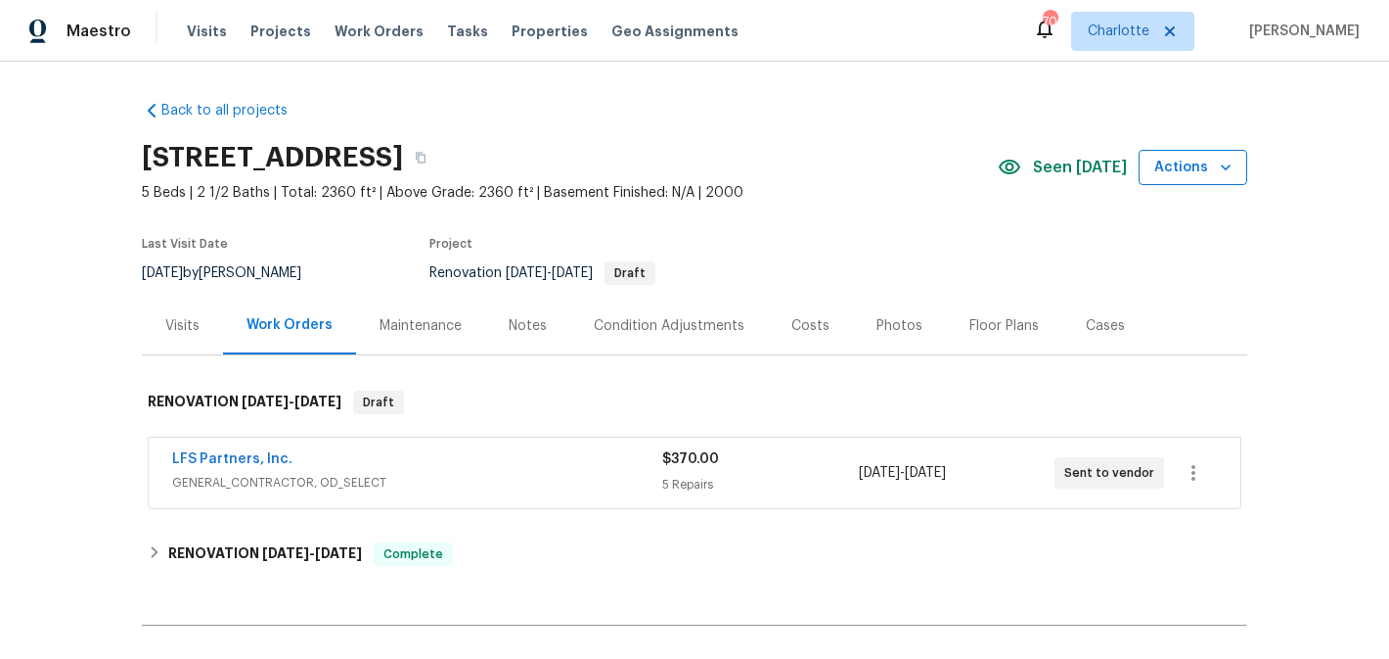
click at [1184, 166] on span "Actions" at bounding box center [1193, 168] width 77 height 24
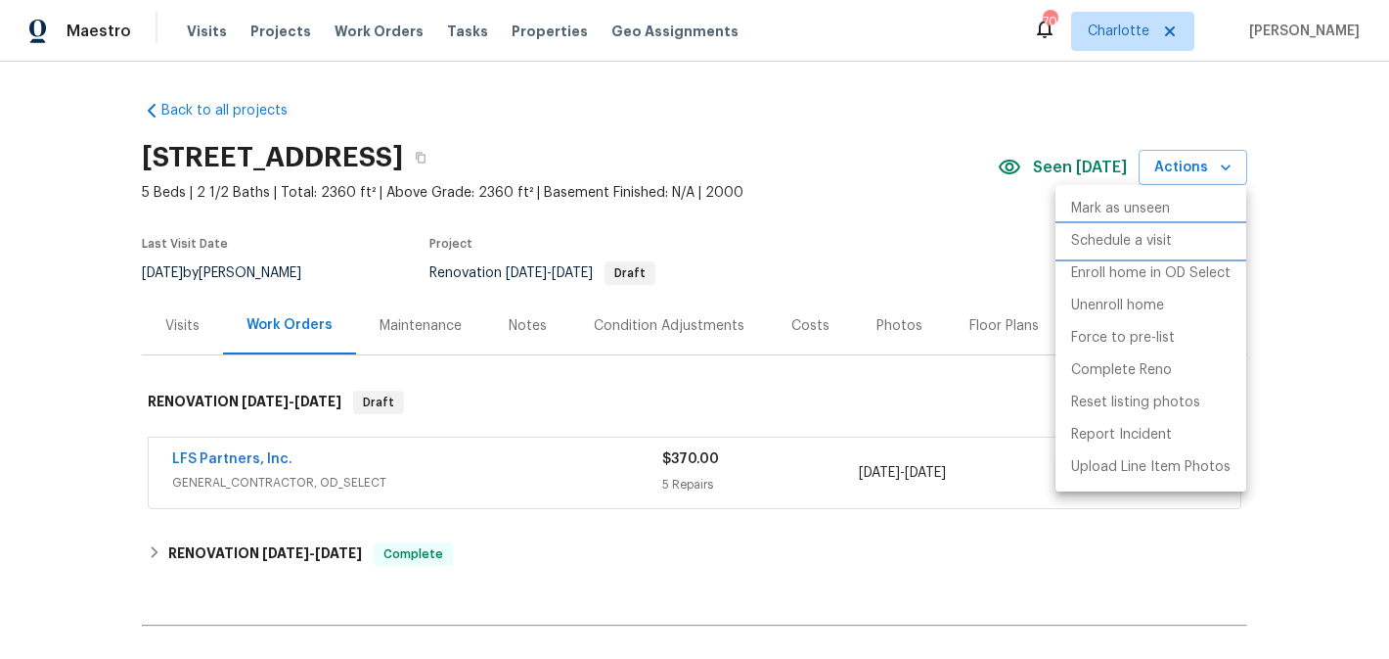
click at [1135, 246] on p "Schedule a visit" at bounding box center [1121, 241] width 101 height 21
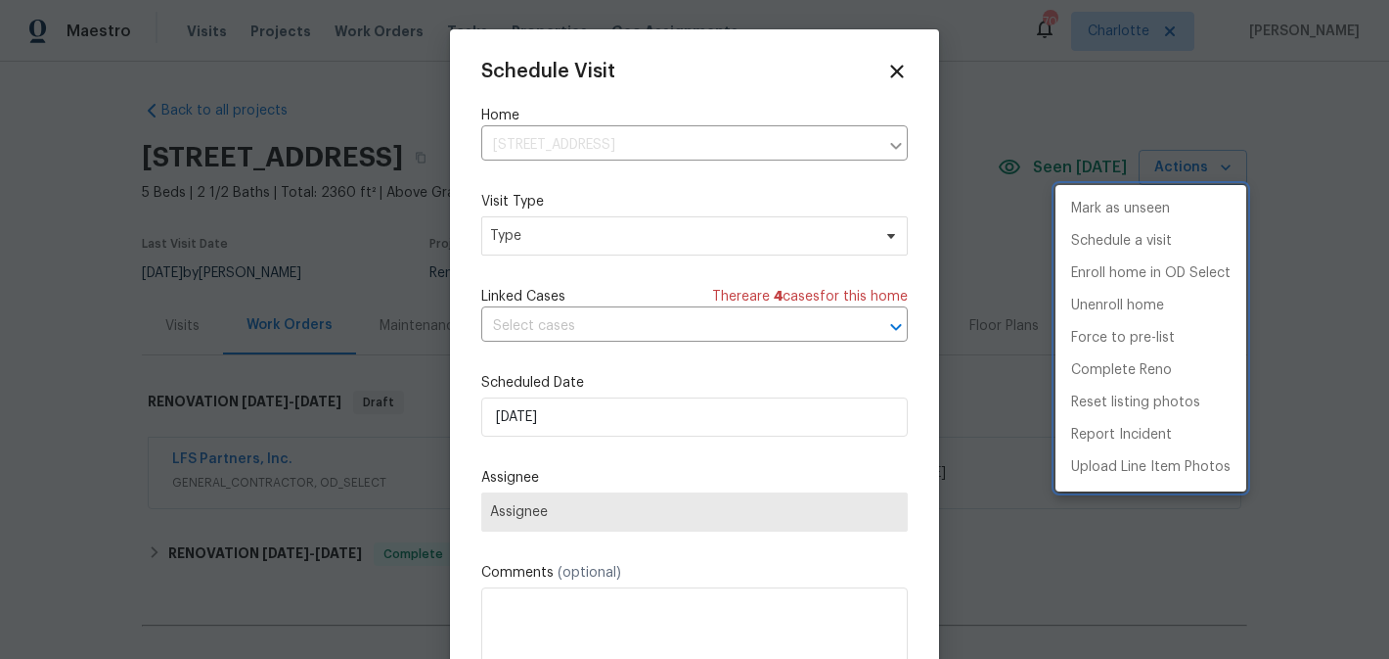
click at [643, 411] on div at bounding box center [694, 329] width 1389 height 659
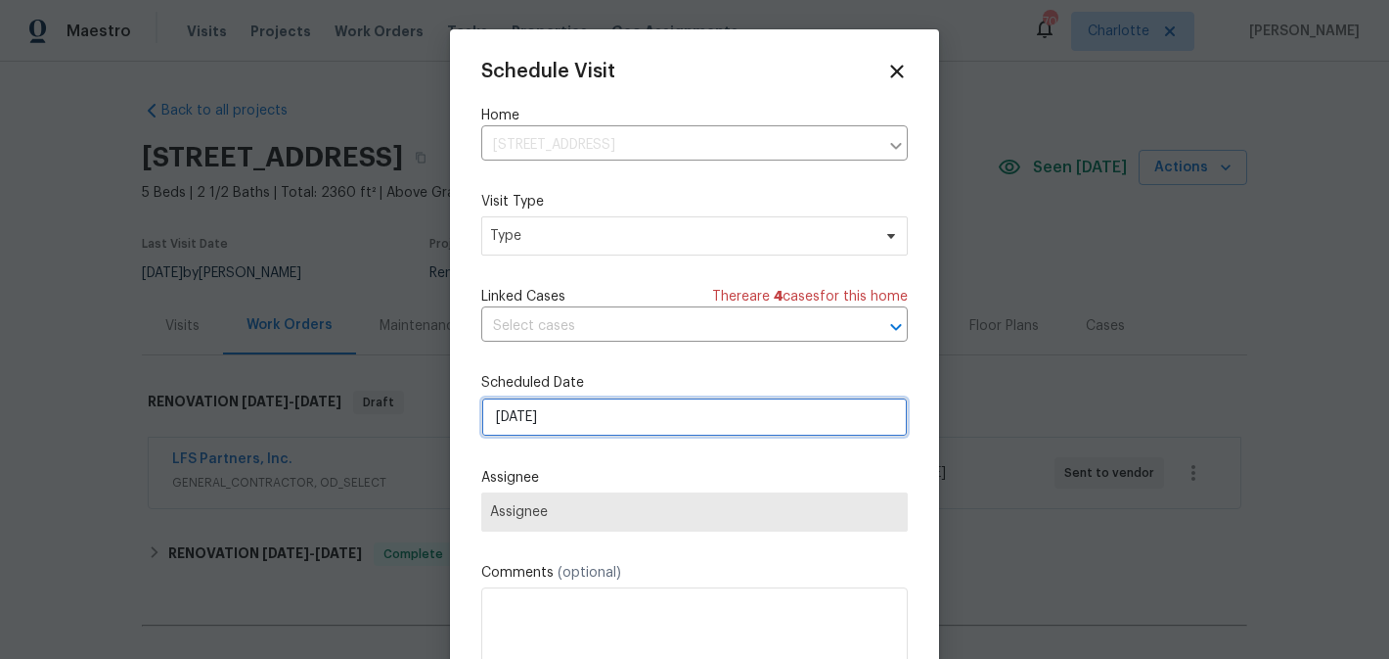
click at [643, 411] on input "[DATE]" at bounding box center [694, 416] width 427 height 39
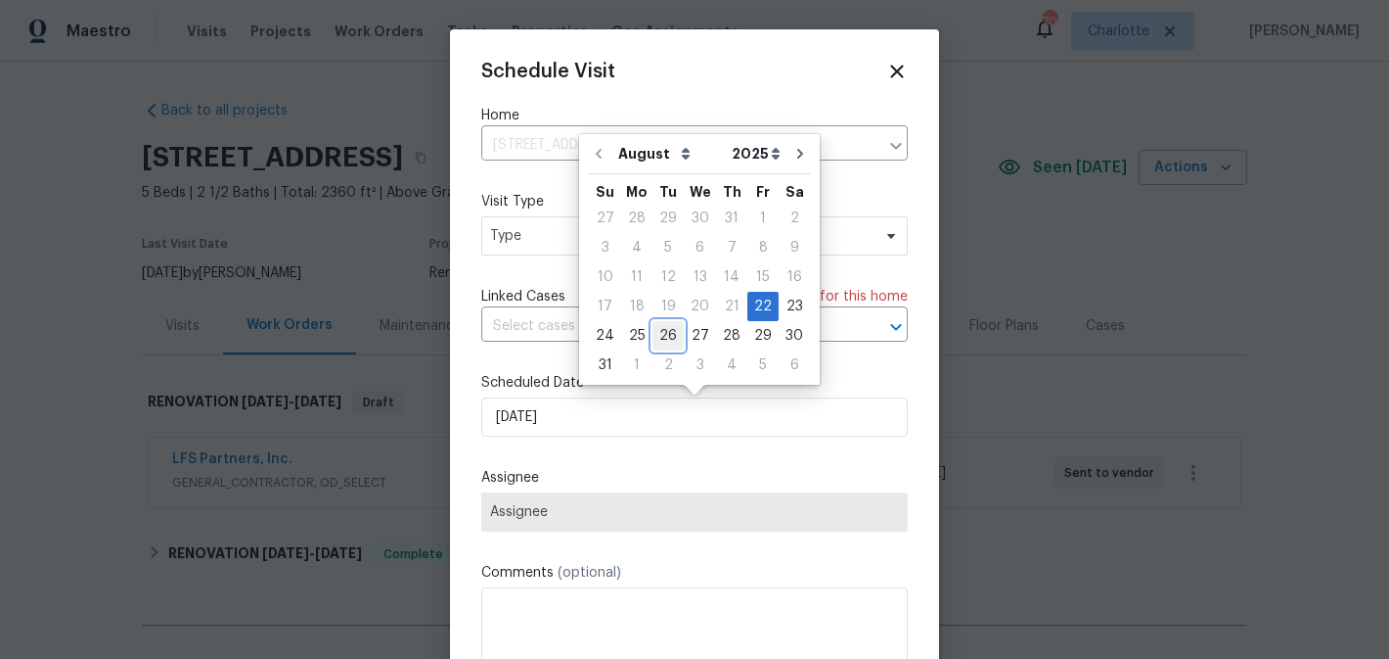
click at [665, 331] on div "26" at bounding box center [668, 335] width 31 height 27
type input "[DATE]"
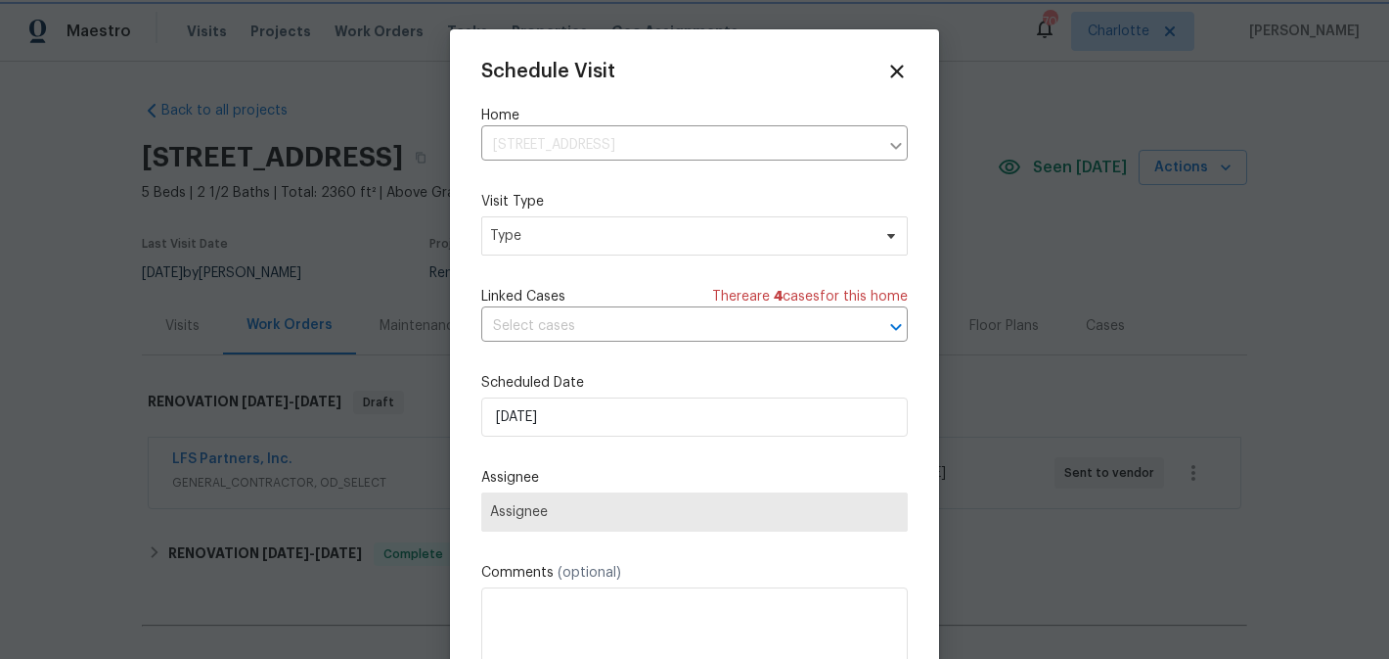
scroll to position [35, 0]
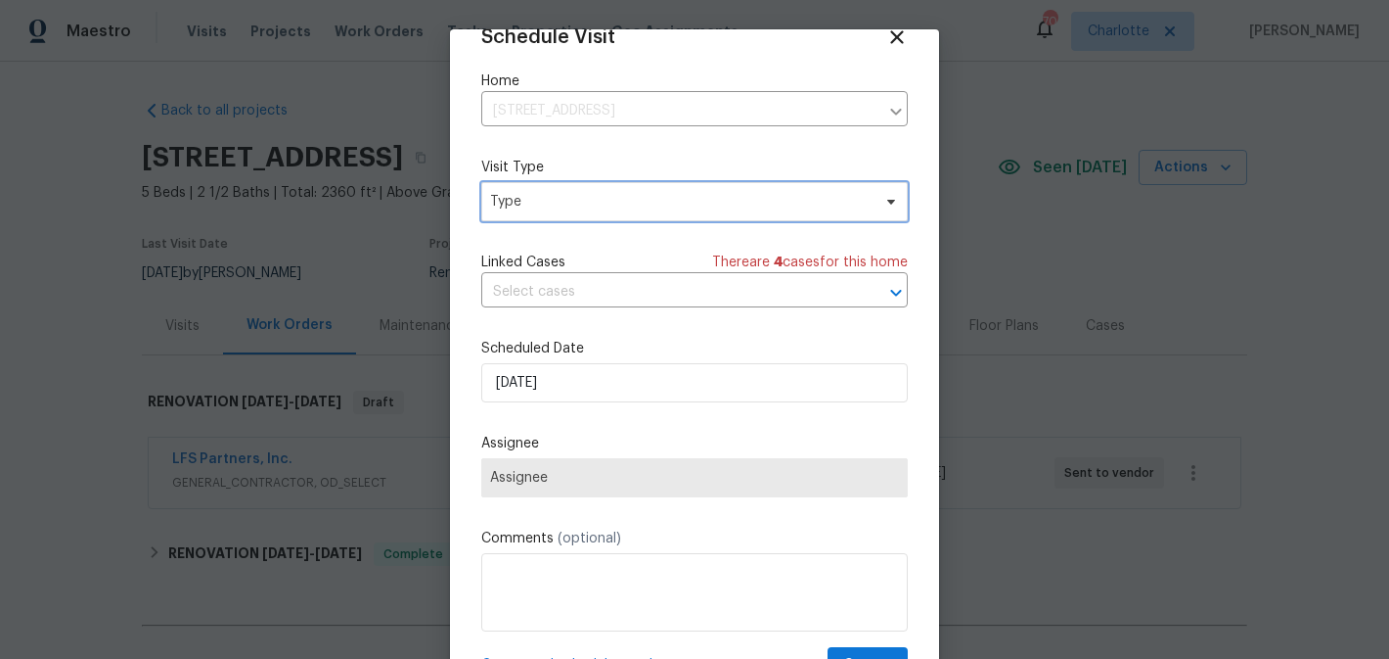
click at [662, 202] on span "Type" at bounding box center [680, 202] width 381 height 20
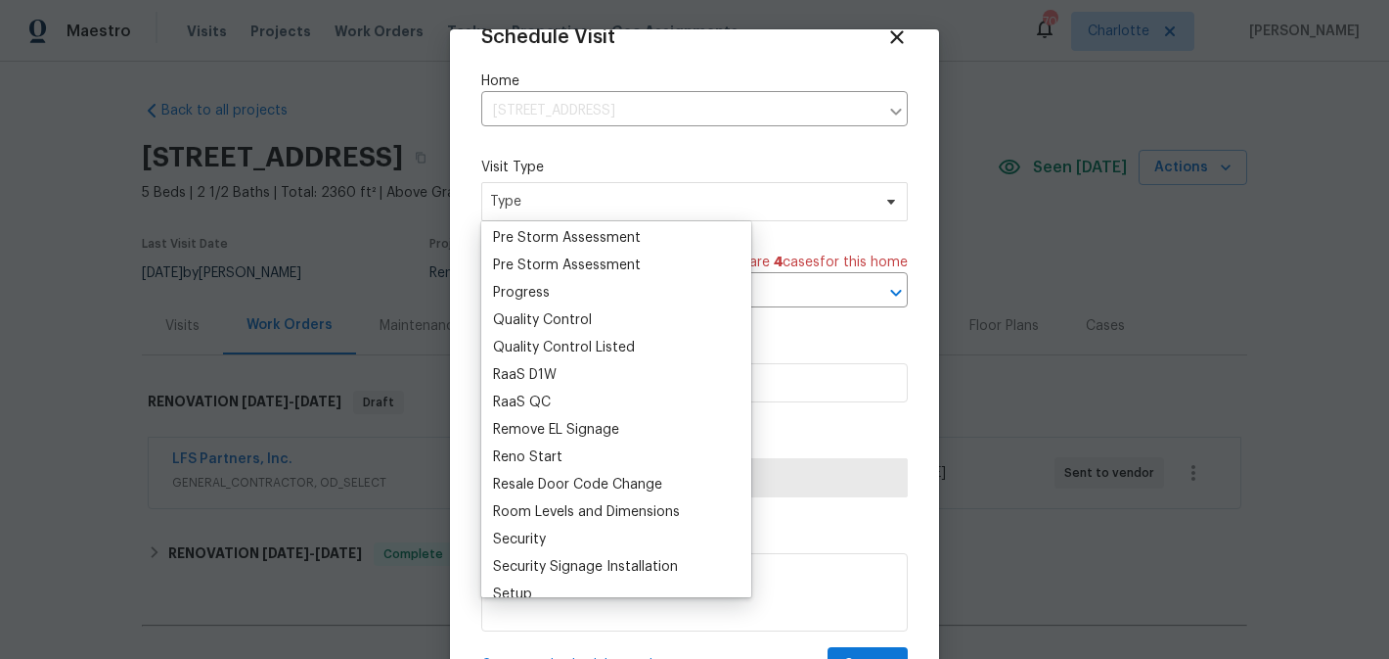
scroll to position [1245, 0]
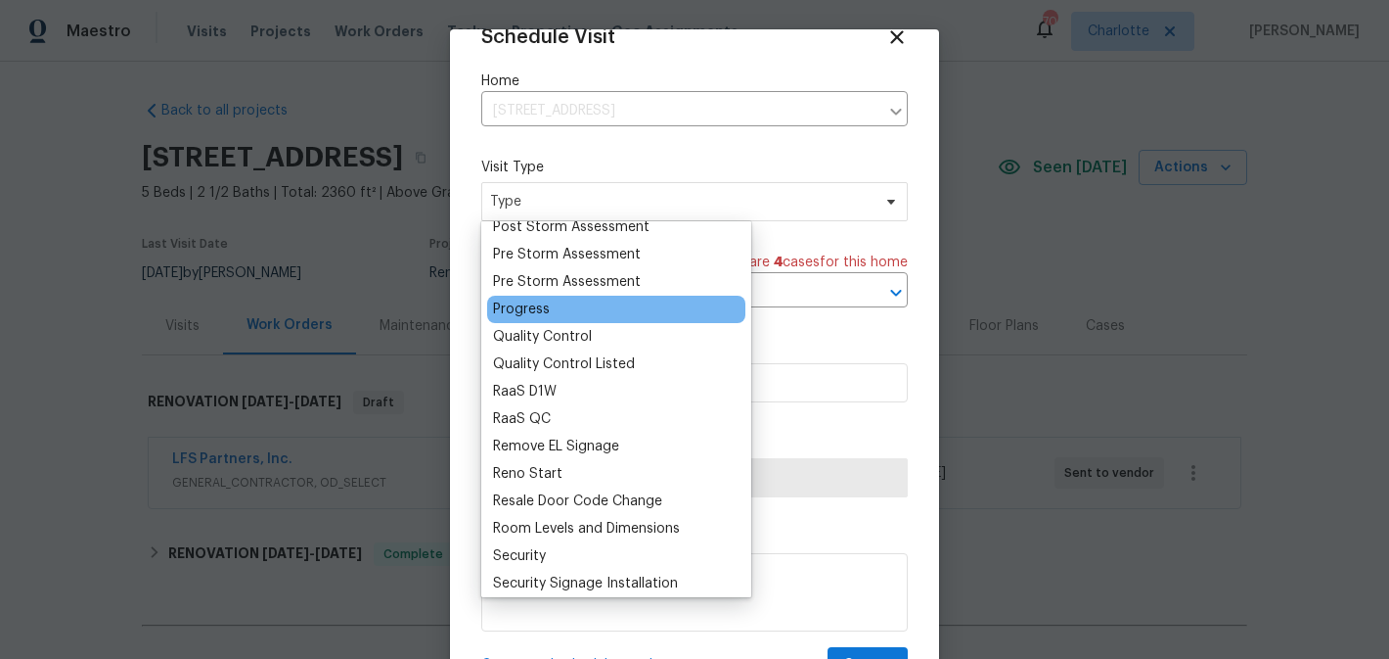
click at [527, 310] on div "Progress" at bounding box center [521, 309] width 57 height 20
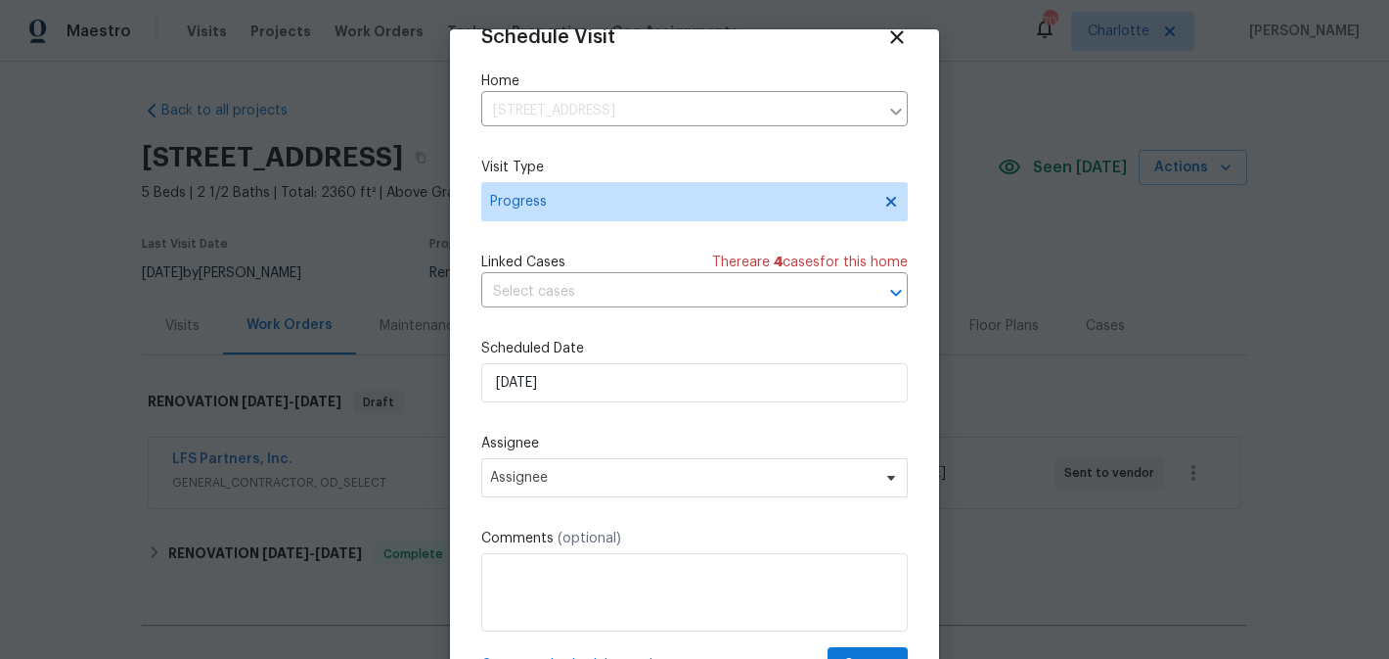
click at [654, 457] on div "Assignee Assignee" at bounding box center [694, 465] width 427 height 64
click at [659, 478] on span "Assignee" at bounding box center [682, 478] width 384 height 16
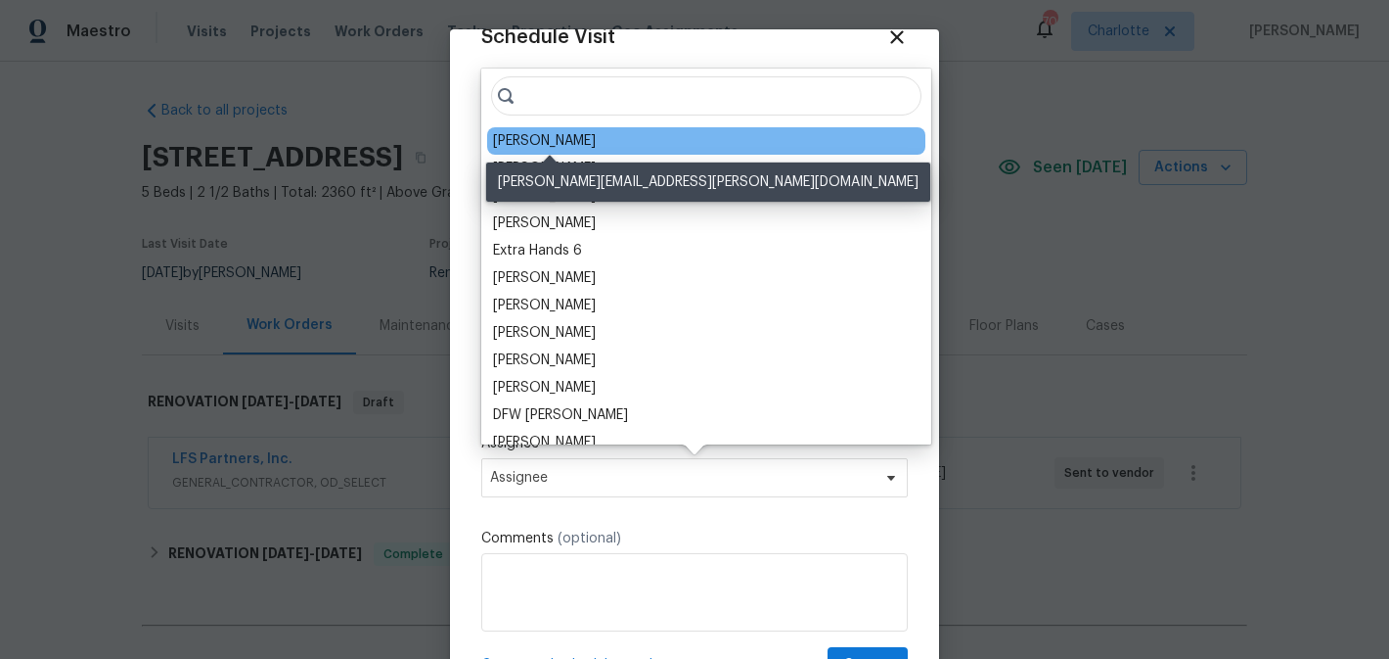
click at [565, 139] on div "[PERSON_NAME]" at bounding box center [544, 141] width 103 height 20
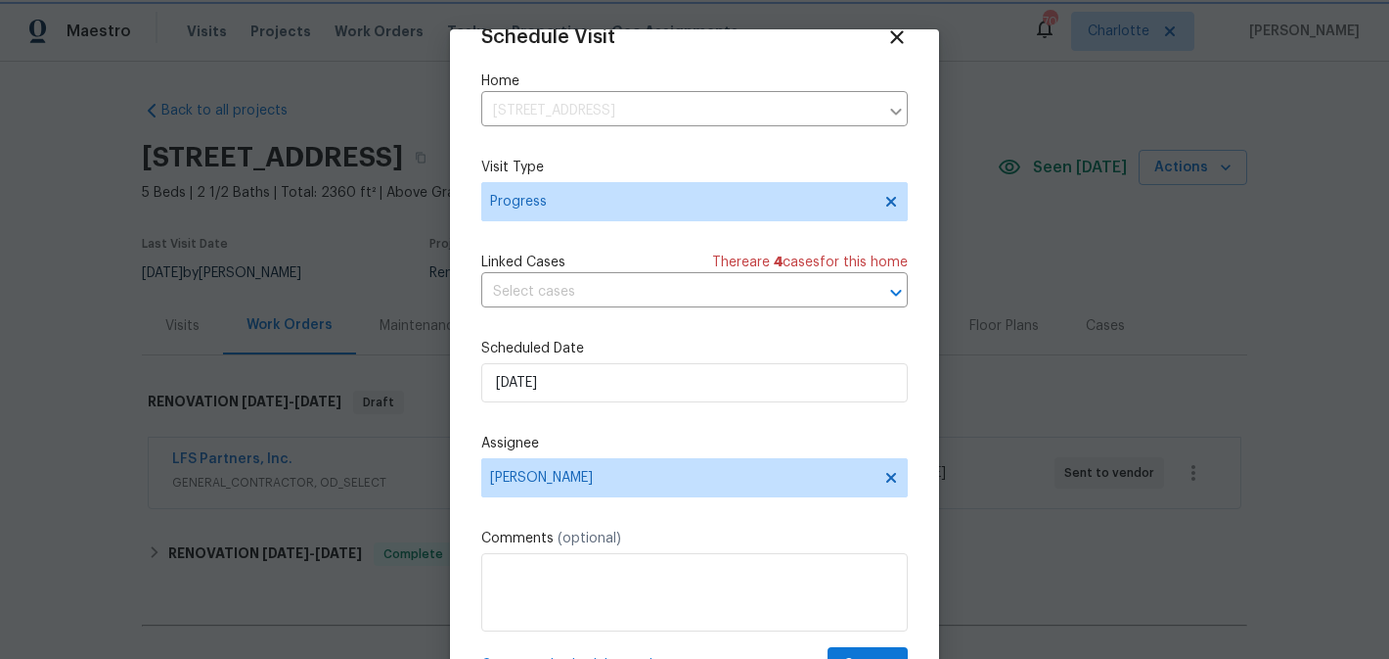
scroll to position [85, 0]
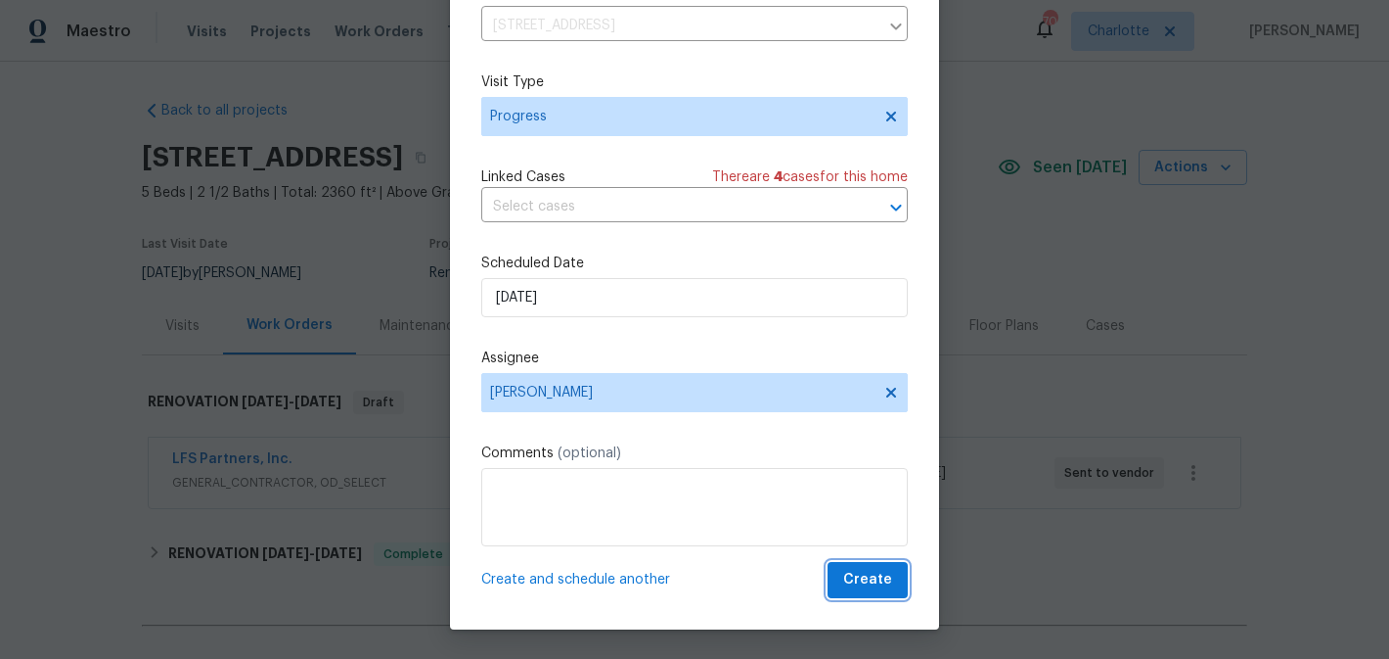
click at [884, 579] on span "Create" at bounding box center [867, 580] width 49 height 24
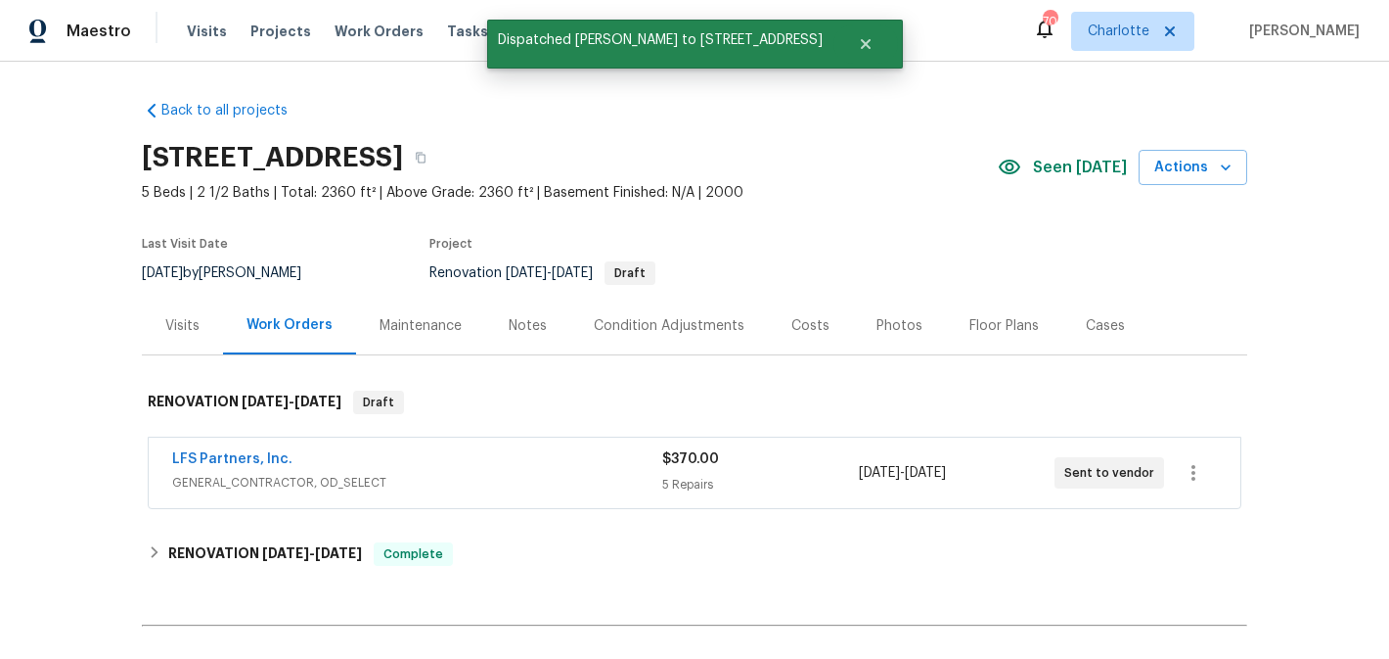
scroll to position [0, 0]
